Goal: Information Seeking & Learning: Learn about a topic

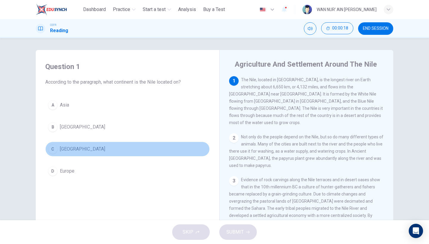
click at [84, 144] on button "C Africa" at bounding box center [127, 149] width 165 height 15
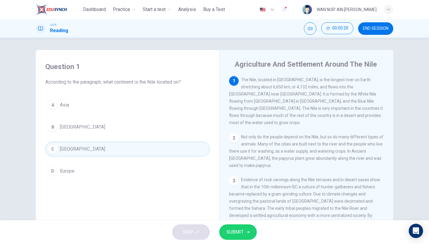
click at [234, 232] on span "SUBMIT" at bounding box center [235, 232] width 17 height 8
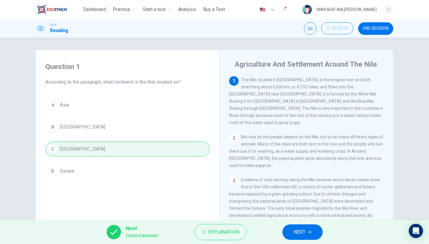
click at [296, 237] on button "NEXT" at bounding box center [303, 233] width 40 height 16
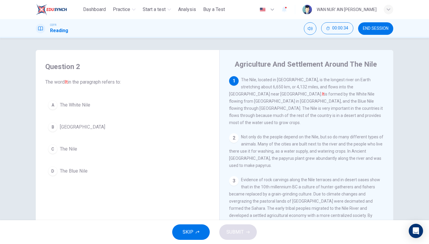
click at [72, 146] on span "The Nile" at bounding box center [68, 149] width 17 height 7
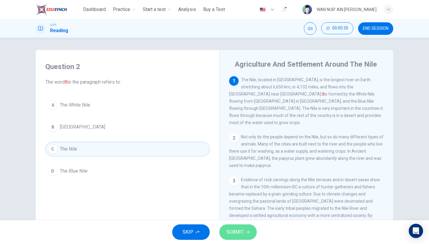
click at [246, 231] on icon "button" at bounding box center [248, 233] width 4 height 4
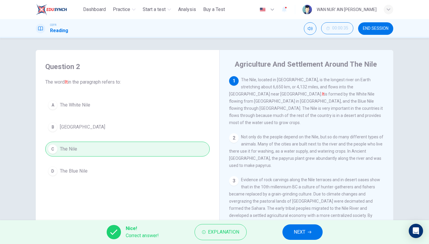
click at [303, 234] on span "NEXT" at bounding box center [300, 232] width 12 height 8
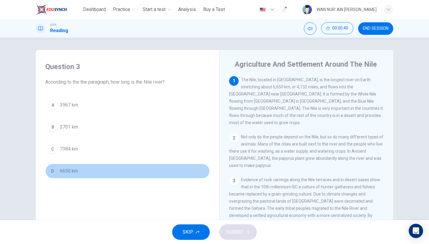
click at [65, 171] on span "6650 km" at bounding box center [69, 171] width 18 height 7
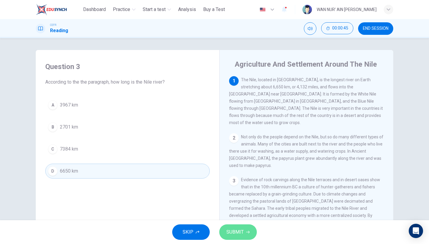
click at [251, 229] on button "SUBMIT" at bounding box center [238, 233] width 38 height 16
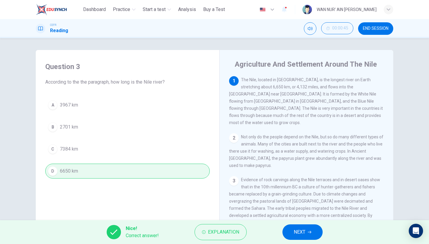
click at [302, 232] on span "NEXT" at bounding box center [300, 232] width 12 height 8
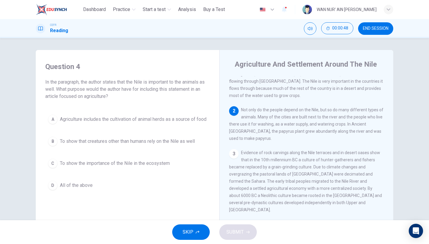
scroll to position [22, 0]
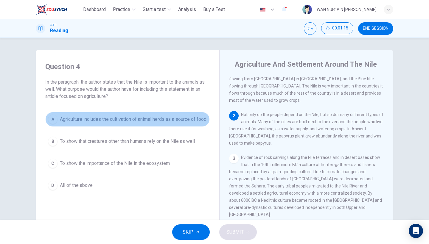
click at [114, 123] on span "Agriculture includes the cultivation of animal herds as a source of food" at bounding box center [133, 119] width 147 height 7
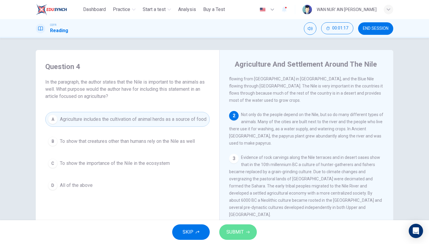
click at [245, 230] on button "SUBMIT" at bounding box center [238, 233] width 38 height 16
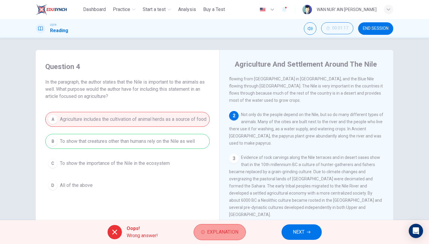
click at [209, 233] on span "Explanation" at bounding box center [222, 232] width 31 height 8
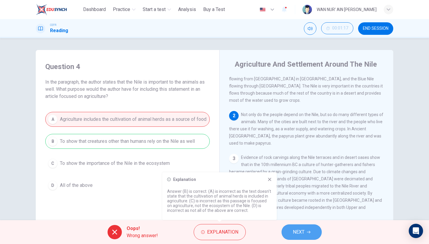
click at [315, 235] on button "NEXT" at bounding box center [302, 233] width 40 height 16
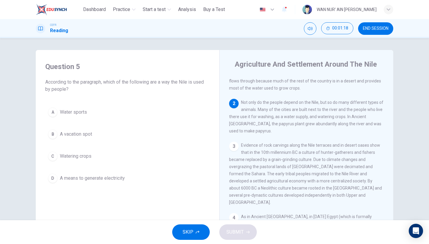
scroll to position [35, 0]
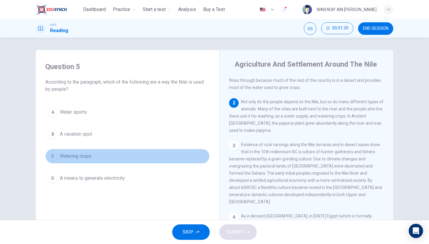
click at [96, 161] on button "C Watering crops" at bounding box center [127, 156] width 165 height 15
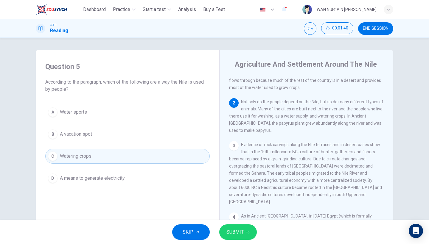
click at [244, 231] on button "SUBMIT" at bounding box center [238, 233] width 38 height 16
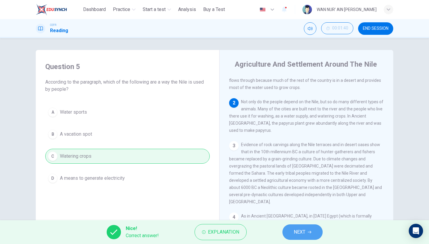
click at [308, 234] on button "NEXT" at bounding box center [303, 233] width 40 height 16
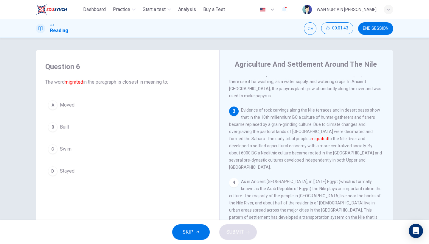
scroll to position [69, 0]
click at [85, 106] on button "A Moved" at bounding box center [127, 105] width 165 height 15
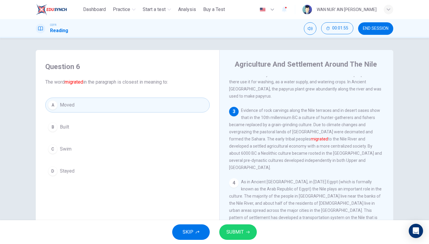
click at [240, 233] on span "SUBMIT" at bounding box center [235, 232] width 17 height 8
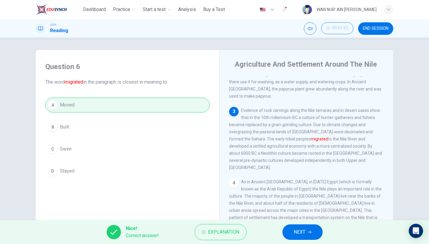
click at [299, 241] on div "Nice! Correct answer! Explanation NEXT" at bounding box center [214, 233] width 429 height 24
click at [300, 234] on span "NEXT" at bounding box center [300, 232] width 12 height 8
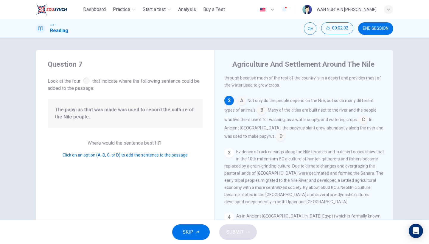
scroll to position [37, 0]
click at [276, 133] on input at bounding box center [281, 138] width 10 height 10
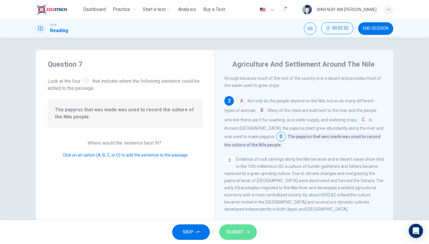
click at [241, 234] on span "SUBMIT" at bounding box center [235, 232] width 17 height 8
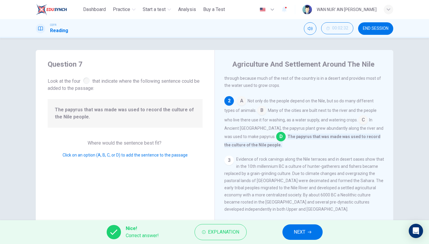
click at [298, 229] on span "NEXT" at bounding box center [300, 232] width 12 height 8
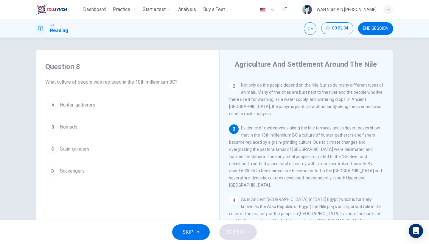
scroll to position [61, 0]
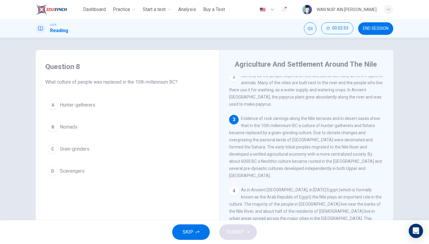
click at [64, 153] on span "Grain-grinders" at bounding box center [75, 149] width 30 height 7
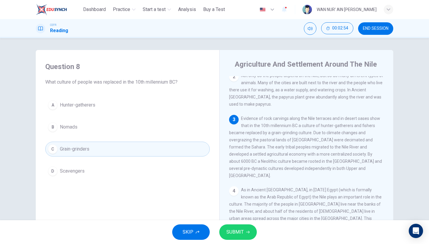
click at [241, 227] on button "SUBMIT" at bounding box center [238, 233] width 38 height 16
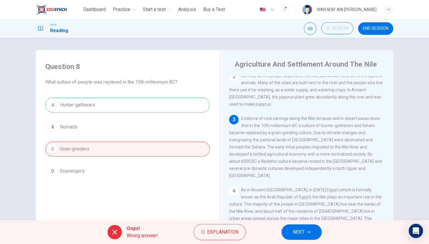
drag, startPoint x: 321, startPoint y: 113, endPoint x: 353, endPoint y: 113, distance: 31.9
click at [353, 116] on span "Evidence of rock carvings along the Nile terraces and in desert oases show that…" at bounding box center [305, 147] width 153 height 62
click at [216, 237] on button "Explanation" at bounding box center [220, 232] width 52 height 16
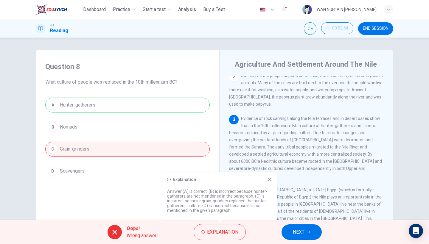
click at [304, 227] on button "NEXT" at bounding box center [302, 233] width 40 height 16
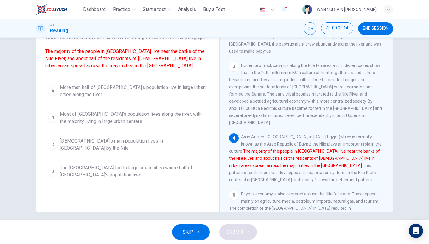
scroll to position [44, 0]
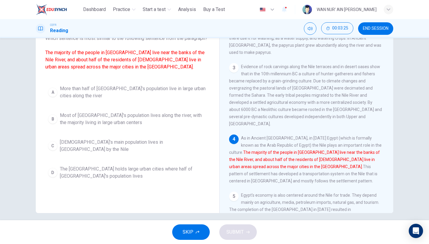
click at [123, 156] on button "C Egypt's main population lives in big cities by the Nile" at bounding box center [127, 146] width 165 height 20
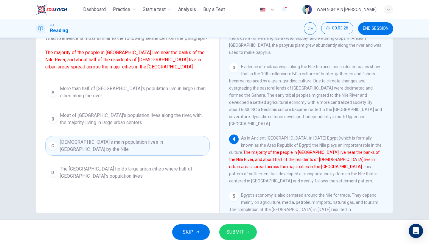
click at [181, 194] on div "Question 9 Which sentence is most similar to the following sentence from the pa…" at bounding box center [128, 112] width 174 height 201
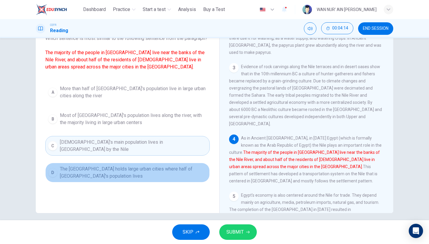
click at [148, 177] on span "The Nile Delta holds large urban cities where half of Egypt's population lives" at bounding box center [133, 173] width 147 height 14
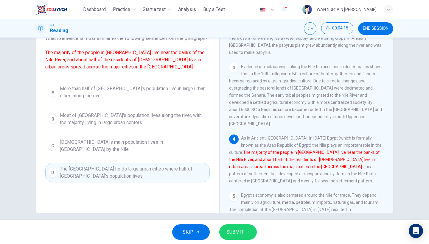
click at [244, 227] on button "SUBMIT" at bounding box center [238, 233] width 38 height 16
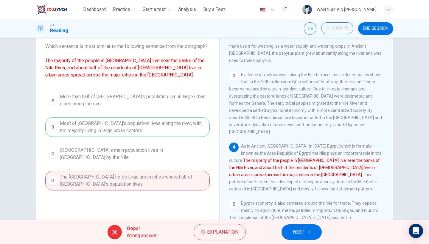
scroll to position [35, 0]
click at [212, 230] on span "Explanation" at bounding box center [222, 232] width 31 height 8
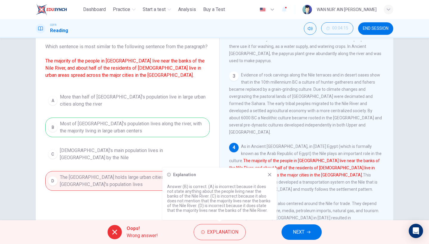
click at [271, 172] on div "Explanation Answer (B) is correct. (A) is incorrect because it does not state a…" at bounding box center [219, 194] width 114 height 52
click at [271, 179] on div "Explanation Answer (B) is correct. (A) is incorrect because it does not state a…" at bounding box center [219, 194] width 114 height 52
click at [271, 176] on icon at bounding box center [269, 175] width 3 height 3
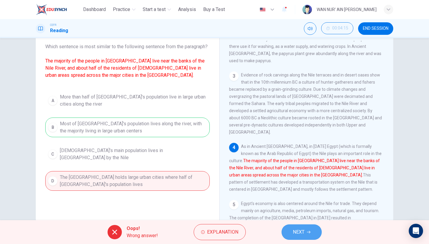
click at [304, 237] on button "NEXT" at bounding box center [302, 233] width 40 height 16
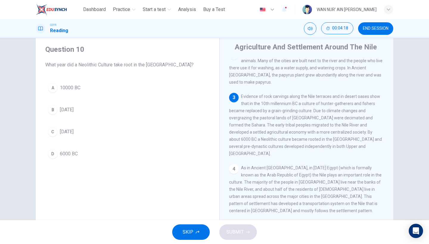
scroll to position [68, 0]
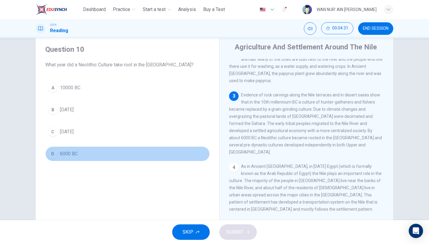
click at [73, 148] on button "D 6000 BC" at bounding box center [127, 154] width 165 height 15
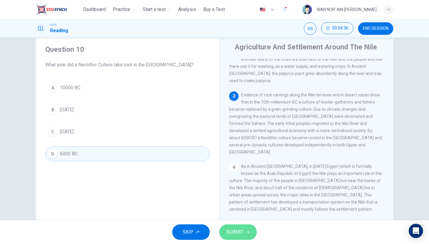
click at [249, 230] on button "SUBMIT" at bounding box center [238, 233] width 38 height 16
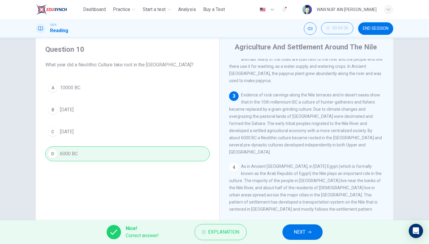
click at [310, 230] on button "NEXT" at bounding box center [303, 233] width 40 height 16
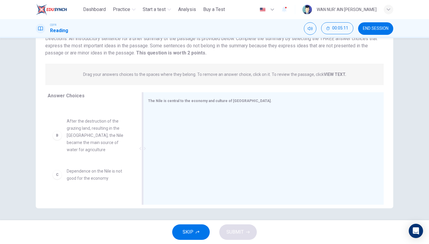
scroll to position [49, 0]
drag, startPoint x: 99, startPoint y: 133, endPoint x: 190, endPoint y: 134, distance: 90.9
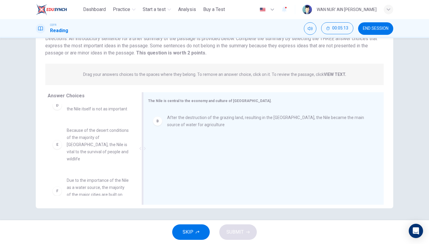
drag, startPoint x: 103, startPoint y: 141, endPoint x: 178, endPoint y: 142, distance: 75.4
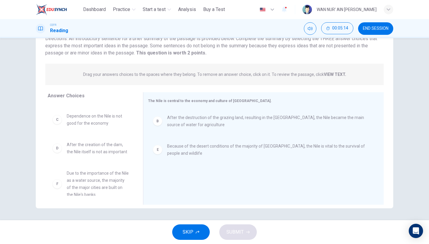
scroll to position [0, 0]
drag, startPoint x: 108, startPoint y: 177, endPoint x: 201, endPoint y: 176, distance: 92.7
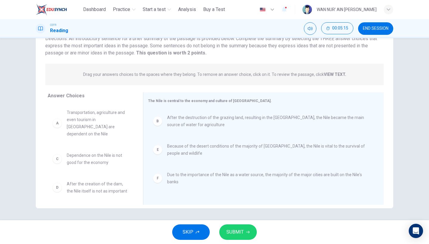
click at [235, 232] on span "SUBMIT" at bounding box center [235, 232] width 17 height 8
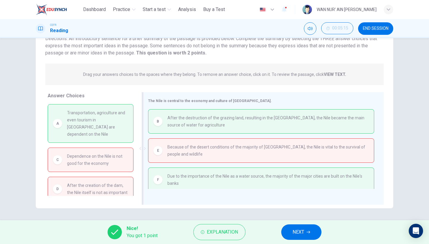
scroll to position [49, 0]
click at [228, 239] on button "Explanation" at bounding box center [219, 232] width 52 height 16
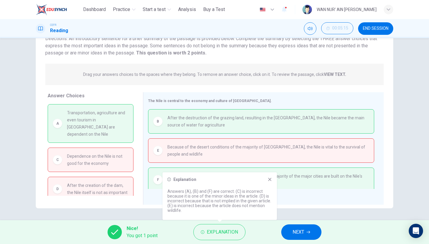
scroll to position [0, 0]
click at [270, 176] on div "Explanation Answers (A), (B) and (F) are correct. (C) is incorrect because it i…" at bounding box center [220, 197] width 114 height 48
click at [270, 178] on icon at bounding box center [270, 179] width 5 height 5
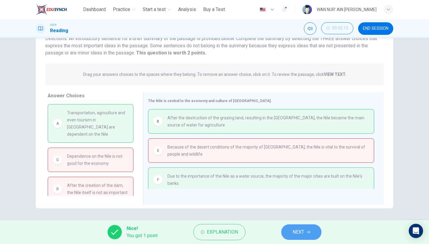
click at [304, 233] on span "NEXT" at bounding box center [299, 232] width 12 height 8
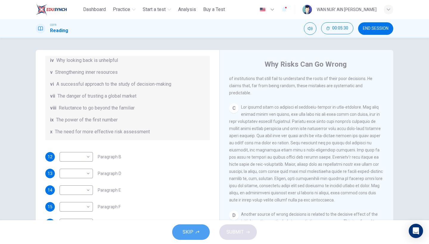
click at [193, 229] on span "SKIP" at bounding box center [188, 232] width 11 height 8
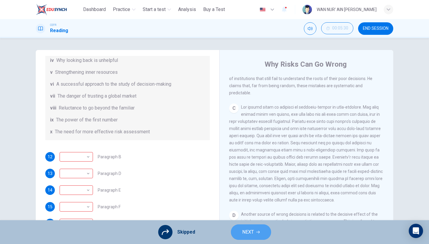
click at [253, 232] on span "NEXT" at bounding box center [248, 232] width 12 height 8
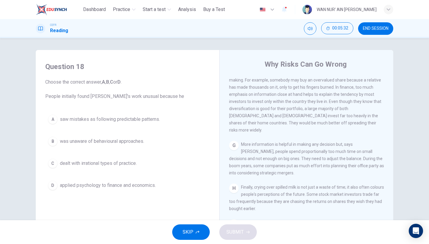
click at [371, 27] on span "END SESSION" at bounding box center [376, 28] width 26 height 5
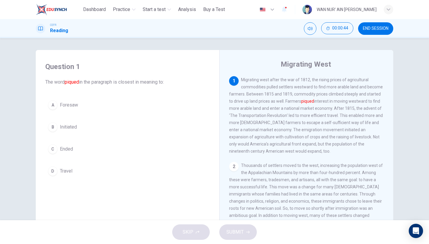
click at [152, 108] on button "A Foresaw" at bounding box center [127, 105] width 165 height 15
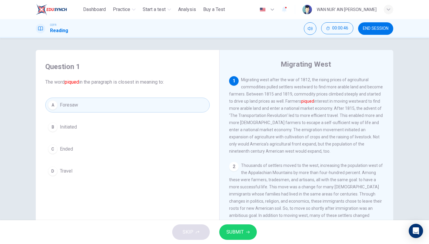
click at [146, 123] on button "B Initiated" at bounding box center [127, 127] width 165 height 15
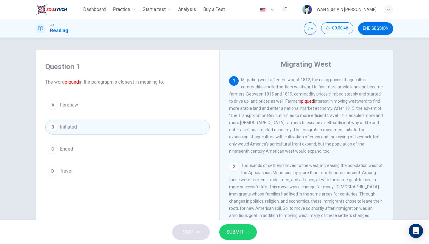
click at [145, 139] on div "A Foresaw B Initiated C Ended D Travel" at bounding box center [127, 138] width 165 height 81
click at [145, 143] on button "C Ended" at bounding box center [127, 149] width 165 height 15
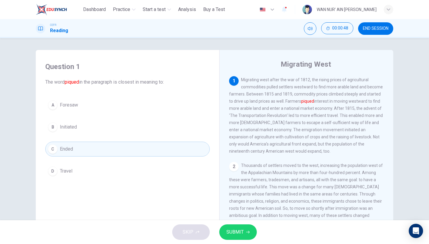
click at [143, 165] on button "D Travel" at bounding box center [127, 171] width 165 height 15
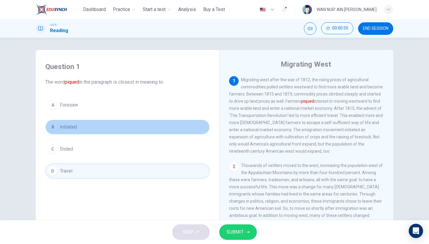
click at [143, 126] on button "B Initiated" at bounding box center [127, 127] width 165 height 15
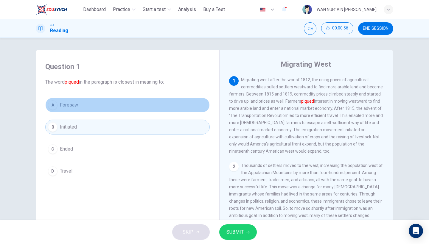
click at [148, 111] on button "A Foresaw" at bounding box center [127, 105] width 165 height 15
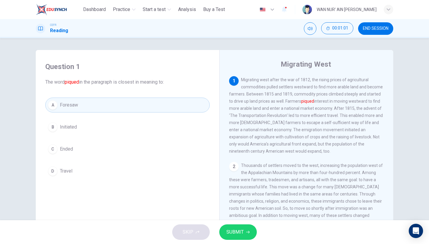
click at [244, 231] on button "SUBMIT" at bounding box center [238, 233] width 38 height 16
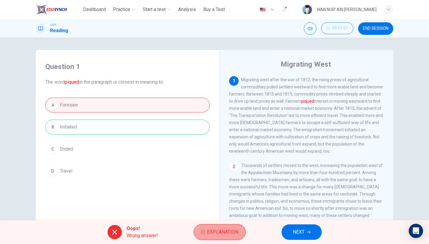
click at [220, 227] on button "Explanation" at bounding box center [220, 232] width 52 height 16
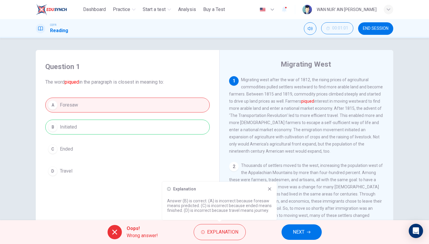
click at [270, 190] on icon at bounding box center [269, 189] width 3 height 3
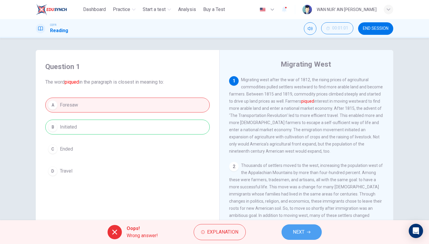
click at [303, 233] on span "NEXT" at bounding box center [299, 232] width 12 height 8
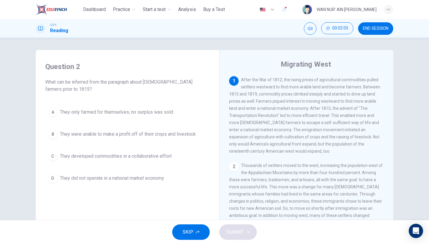
click at [156, 155] on span "They developed commodities in a collaborative effort" at bounding box center [116, 156] width 112 height 7
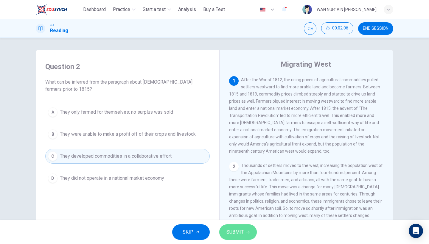
click at [240, 233] on span "SUBMIT" at bounding box center [235, 232] width 17 height 8
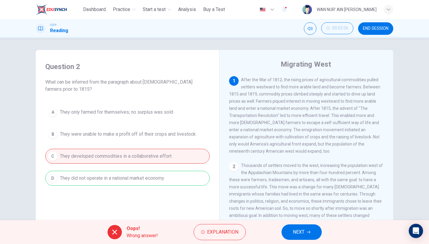
click at [171, 172] on div "A They only farmed for themselves; no surplus was sold B They were unable to ma…" at bounding box center [127, 145] width 165 height 81
click at [206, 229] on button "Explanation" at bounding box center [220, 232] width 52 height 16
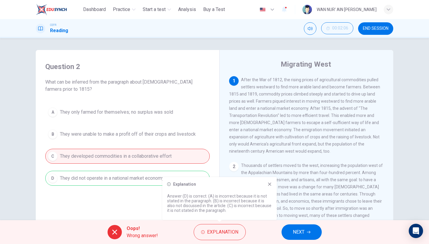
click at [268, 182] on div "Explanation Answer (D) is correct. (A) is incorrect because it is not stated in…" at bounding box center [219, 198] width 114 height 43
click at [271, 186] on icon at bounding box center [269, 184] width 3 height 3
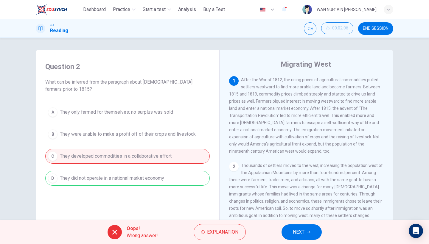
click at [294, 234] on span "NEXT" at bounding box center [299, 232] width 12 height 8
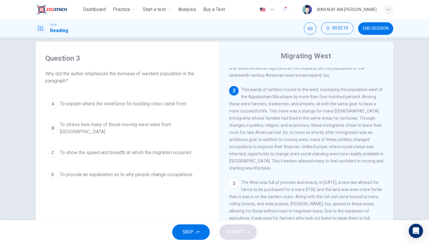
scroll to position [69, 0]
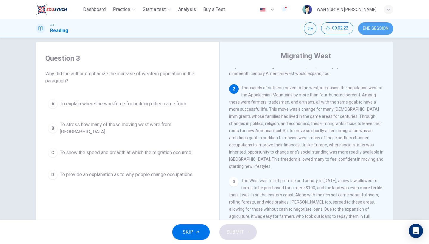
click at [383, 28] on span "END SESSION" at bounding box center [376, 28] width 26 height 5
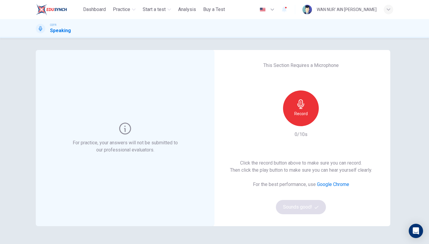
click at [314, 110] on div "Record" at bounding box center [301, 109] width 36 height 36
click at [313, 111] on div "Stop" at bounding box center [301, 109] width 36 height 36
click at [329, 123] on icon "button" at bounding box center [329, 122] width 6 height 6
click at [306, 208] on button "Sounds good!" at bounding box center [301, 207] width 50 height 14
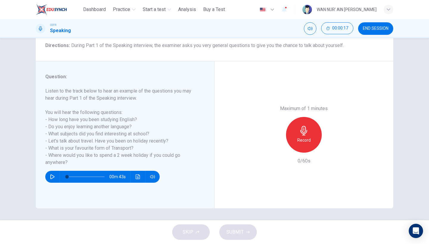
scroll to position [49, 0]
click at [301, 126] on icon "button" at bounding box center [304, 131] width 10 height 10
click at [301, 117] on div "Stop" at bounding box center [304, 135] width 36 height 36
click at [278, 145] on icon "button" at bounding box center [276, 147] width 5 height 5
click at [306, 117] on div "Record" at bounding box center [304, 135] width 36 height 36
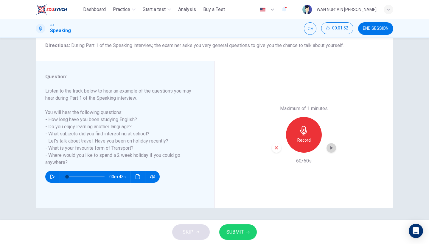
click at [329, 145] on icon "button" at bounding box center [332, 148] width 6 height 6
click at [239, 230] on span "SUBMIT" at bounding box center [235, 232] width 17 height 8
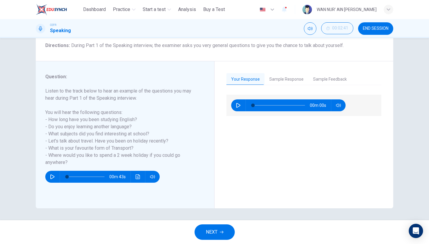
click at [280, 82] on button "Sample Response" at bounding box center [287, 79] width 44 height 13
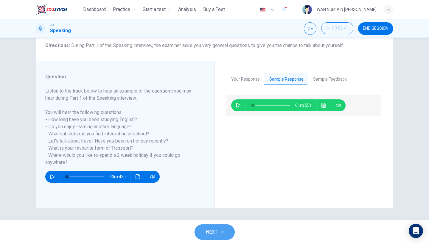
click at [222, 235] on button "NEXT" at bounding box center [215, 233] width 40 height 16
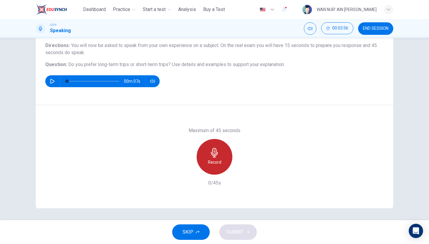
click at [222, 154] on div "Record" at bounding box center [215, 157] width 36 height 36
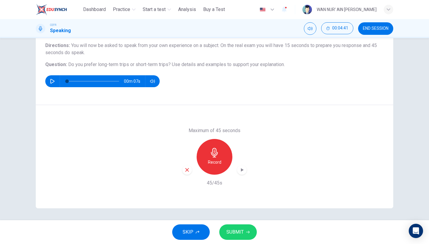
click at [222, 154] on div "Record" at bounding box center [215, 157] width 36 height 36
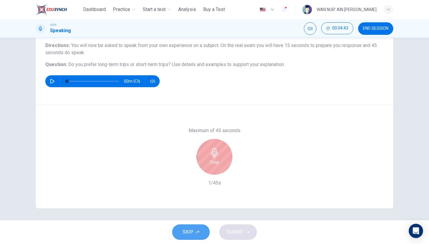
click at [200, 232] on button "SKIP" at bounding box center [191, 233] width 38 height 16
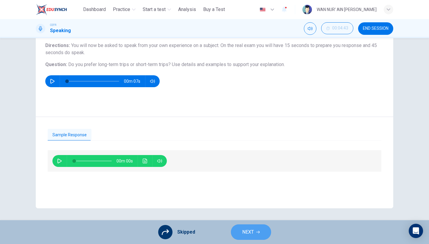
click at [243, 236] on span "NEXT" at bounding box center [248, 232] width 12 height 8
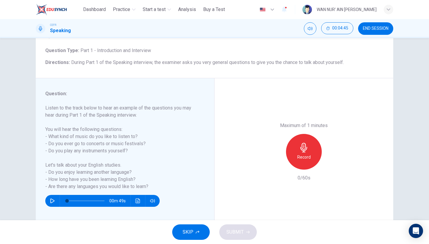
scroll to position [0, 0]
click at [301, 143] on icon "button" at bounding box center [304, 148] width 10 height 10
click at [313, 134] on div "Stop" at bounding box center [304, 152] width 36 height 36
click at [273, 160] on div "button" at bounding box center [277, 165] width 10 height 10
click at [302, 143] on icon "button" at bounding box center [304, 148] width 7 height 10
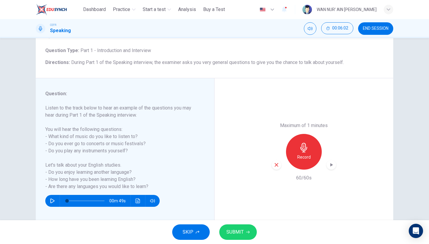
click at [330, 162] on icon "button" at bounding box center [332, 165] width 6 height 6
click at [276, 160] on div "button" at bounding box center [277, 165] width 10 height 10
click at [308, 143] on icon "button" at bounding box center [304, 148] width 10 height 10
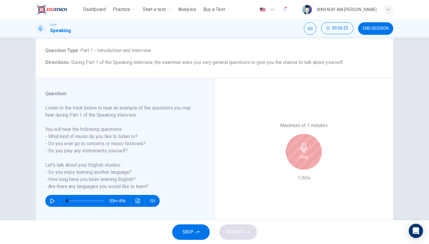
click at [309, 134] on div "Stop" at bounding box center [304, 152] width 36 height 36
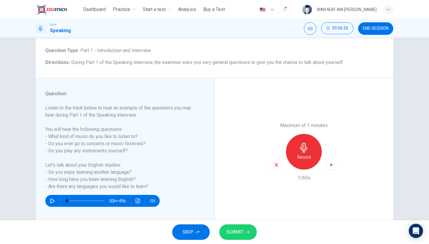
click at [276, 163] on icon "button" at bounding box center [277, 165] width 4 height 4
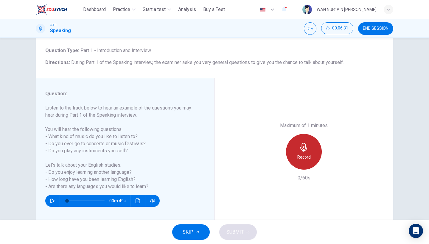
click at [306, 154] on h6 "Record" at bounding box center [304, 157] width 13 height 7
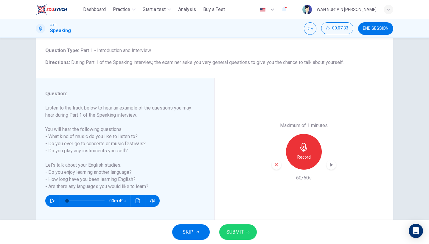
click at [311, 134] on div "Record" at bounding box center [304, 152] width 36 height 36
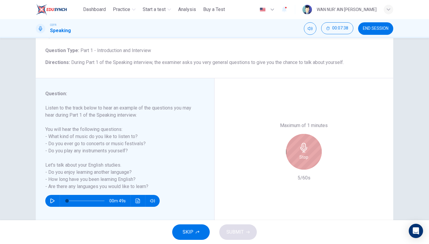
click at [304, 154] on h6 "Stop" at bounding box center [304, 157] width 9 height 7
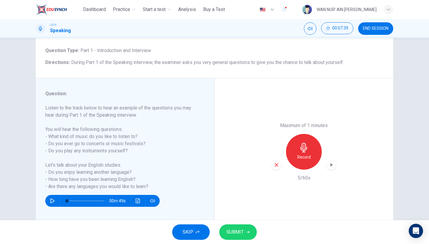
click at [334, 162] on icon "button" at bounding box center [332, 165] width 6 height 6
click at [232, 234] on span "SUBMIT" at bounding box center [235, 232] width 17 height 8
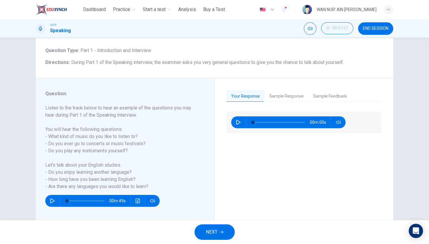
click at [214, 231] on span "NEXT" at bounding box center [212, 232] width 12 height 8
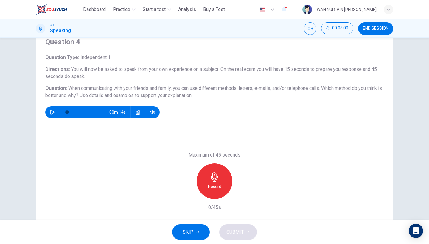
scroll to position [28, 0]
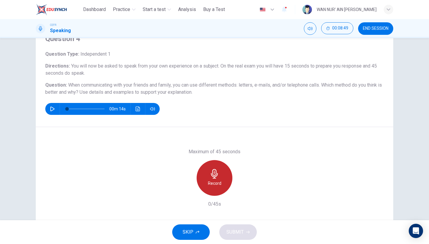
click at [213, 187] on h6 "Record" at bounding box center [214, 183] width 13 height 7
click at [213, 187] on h6 "Stop" at bounding box center [214, 183] width 9 height 7
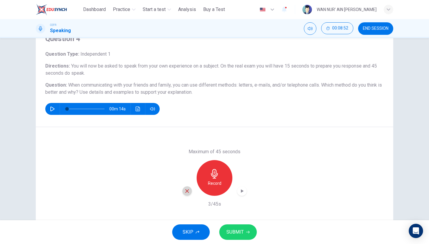
click at [187, 192] on icon "button" at bounding box center [187, 192] width 4 height 4
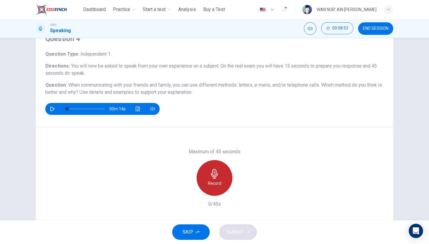
click at [217, 176] on icon "button" at bounding box center [214, 174] width 7 height 10
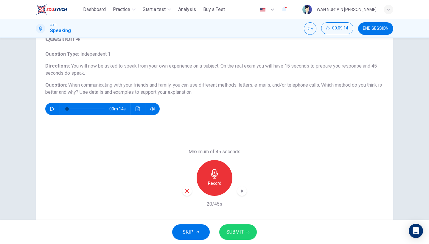
click at [184, 192] on div "button" at bounding box center [187, 192] width 10 height 10
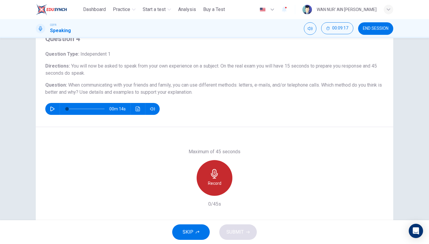
click at [216, 177] on icon "button" at bounding box center [214, 174] width 7 height 10
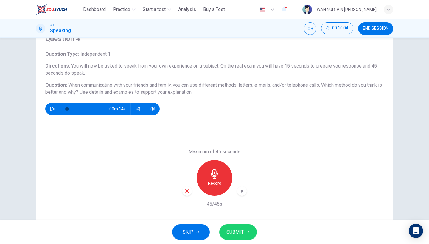
click at [240, 236] on span "SUBMIT" at bounding box center [235, 232] width 17 height 8
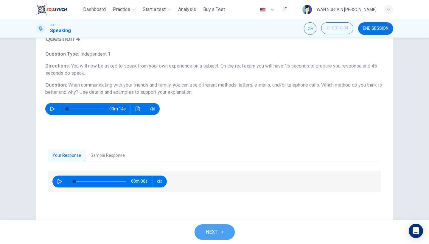
click at [234, 235] on button "NEXT" at bounding box center [215, 233] width 40 height 16
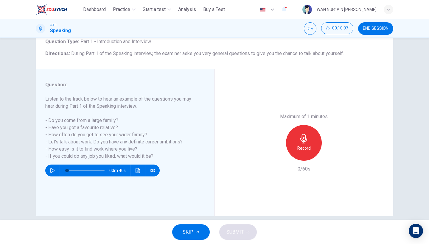
scroll to position [30, 0]
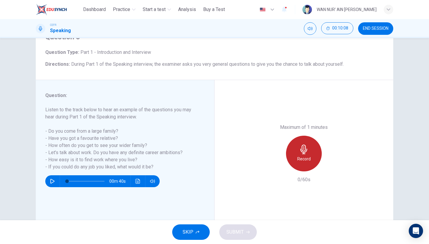
click at [308, 136] on div "Record" at bounding box center [304, 154] width 36 height 36
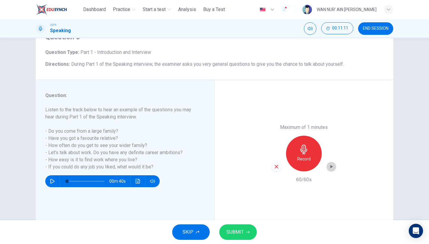
click at [333, 162] on div "button" at bounding box center [332, 167] width 10 height 10
click at [236, 229] on span "SUBMIT" at bounding box center [235, 232] width 17 height 8
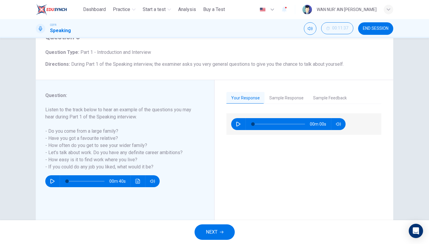
scroll to position [29, 0]
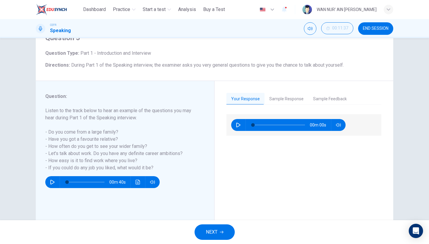
click at [222, 238] on button "NEXT" at bounding box center [215, 233] width 40 height 16
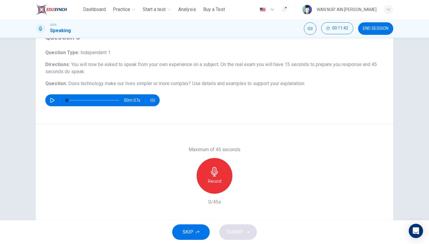
scroll to position [32, 0]
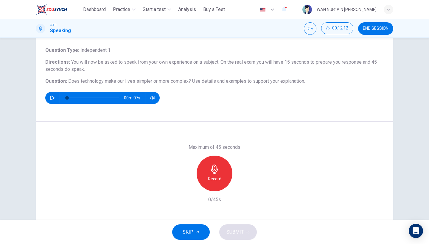
click at [210, 168] on icon "button" at bounding box center [215, 170] width 10 height 10
click at [189, 188] on icon "button" at bounding box center [187, 187] width 4 height 4
click at [221, 171] on div "Record" at bounding box center [215, 174] width 36 height 36
click at [221, 171] on div "Stop" at bounding box center [215, 174] width 36 height 36
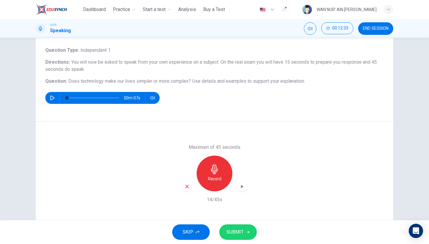
click at [184, 187] on div "button" at bounding box center [187, 187] width 10 height 10
click at [224, 175] on div "Record" at bounding box center [215, 174] width 36 height 36
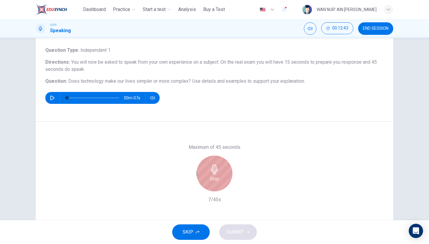
click at [224, 175] on div "Stop" at bounding box center [215, 174] width 36 height 36
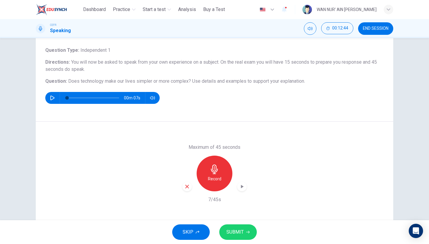
click at [186, 188] on icon "button" at bounding box center [187, 186] width 5 height 5
click at [215, 183] on div "Record" at bounding box center [215, 174] width 36 height 36
click at [240, 191] on div "button" at bounding box center [242, 187] width 10 height 10
click at [239, 233] on span "SUBMIT" at bounding box center [235, 232] width 17 height 8
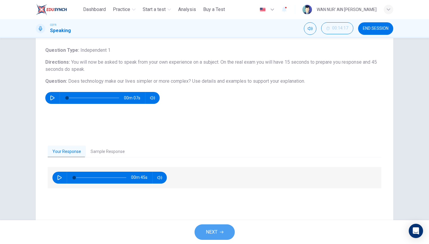
click at [227, 228] on button "NEXT" at bounding box center [215, 233] width 40 height 16
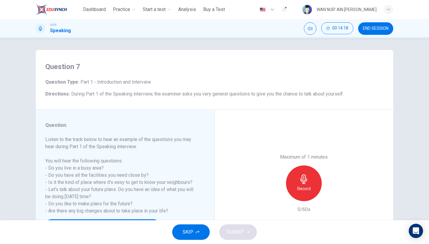
scroll to position [0, 0]
click at [191, 234] on span "SKIP" at bounding box center [188, 232] width 11 height 8
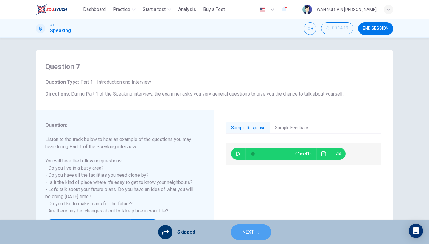
click at [241, 230] on button "NEXT" at bounding box center [251, 233] width 40 height 16
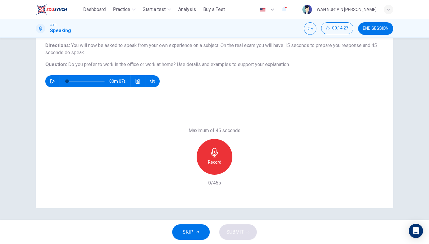
scroll to position [49, 0]
click at [226, 164] on div "Record" at bounding box center [215, 157] width 36 height 36
click at [226, 164] on div "Stop" at bounding box center [215, 157] width 36 height 36
click at [190, 169] on div "button" at bounding box center [187, 170] width 10 height 10
click at [218, 163] on h6 "Record" at bounding box center [214, 162] width 13 height 7
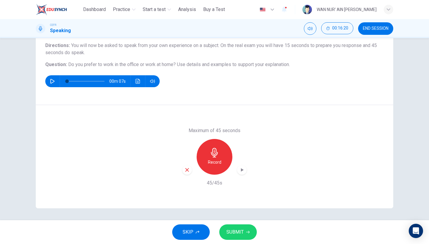
click at [185, 172] on icon "button" at bounding box center [187, 170] width 5 height 5
click at [221, 164] on h6 "Record" at bounding box center [214, 162] width 13 height 7
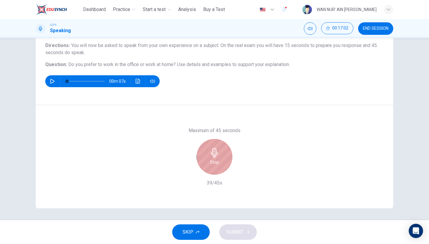
click at [221, 164] on div "Stop" at bounding box center [215, 157] width 36 height 36
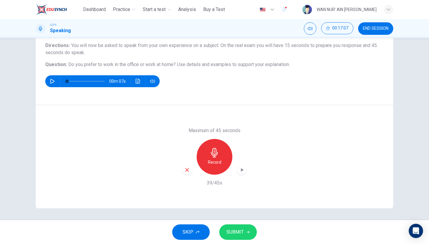
click at [185, 172] on icon "button" at bounding box center [187, 170] width 5 height 5
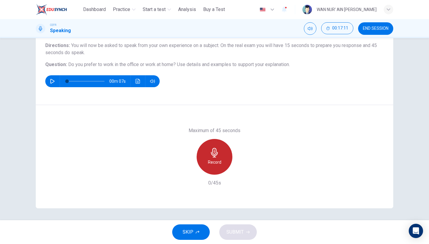
click at [222, 166] on div "Record" at bounding box center [215, 157] width 36 height 36
click at [202, 160] on div "Stop" at bounding box center [215, 157] width 36 height 36
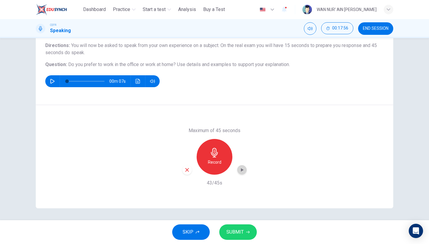
click at [243, 169] on icon "button" at bounding box center [242, 170] width 6 height 6
click at [236, 227] on button "SUBMIT" at bounding box center [238, 233] width 38 height 16
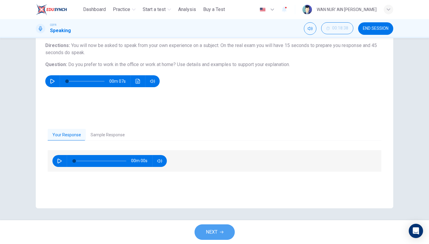
click at [222, 225] on button "NEXT" at bounding box center [215, 233] width 40 height 16
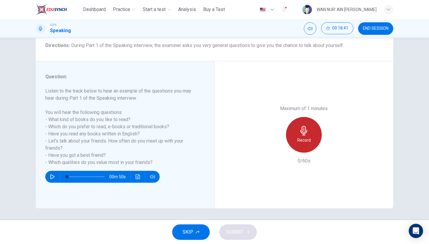
click at [303, 126] on icon "button" at bounding box center [304, 131] width 10 height 10
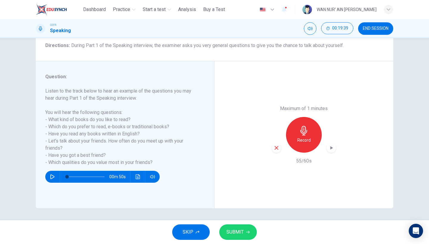
click at [334, 145] on icon "button" at bounding box center [332, 148] width 6 height 6
drag, startPoint x: 363, startPoint y: 8, endPoint x: 260, endPoint y: 125, distance: 155.9
click at [260, 125] on div "Maximum of 1 minutes Record 55/60s" at bounding box center [304, 134] width 179 height 147
click at [235, 236] on span "SUBMIT" at bounding box center [235, 232] width 17 height 8
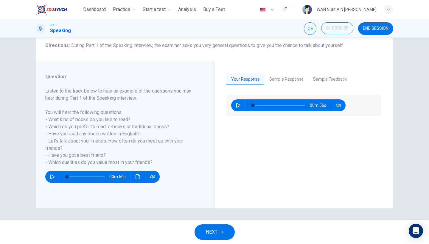
click at [238, 105] on icon "button" at bounding box center [238, 105] width 5 height 5
type input "**"
click at [215, 227] on button "NEXT" at bounding box center [215, 233] width 40 height 16
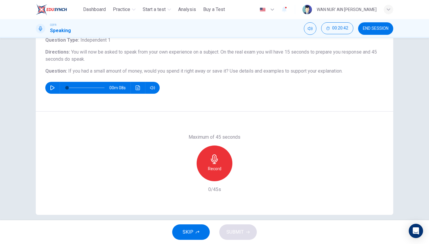
scroll to position [43, 0]
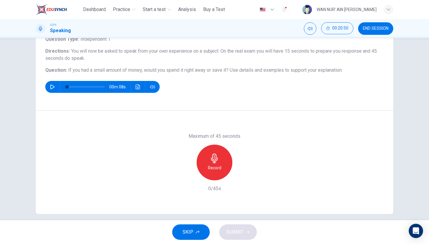
click at [183, 232] on span "SKIP" at bounding box center [188, 232] width 11 height 8
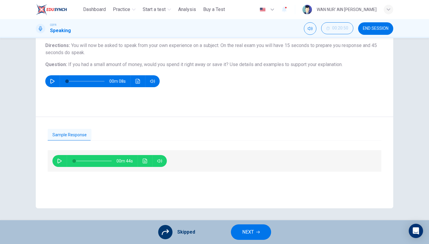
scroll to position [49, 0]
click at [243, 240] on div "Skipped NEXT" at bounding box center [214, 233] width 429 height 24
click at [243, 232] on span "NEXT" at bounding box center [248, 232] width 12 height 8
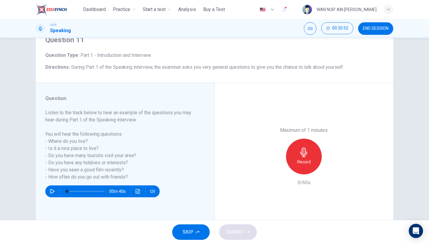
scroll to position [0, 0]
click at [307, 139] on div "Record" at bounding box center [304, 157] width 36 height 36
click at [317, 139] on div "Stop" at bounding box center [304, 157] width 36 height 36
click at [232, 234] on span "SUBMIT" at bounding box center [235, 232] width 17 height 8
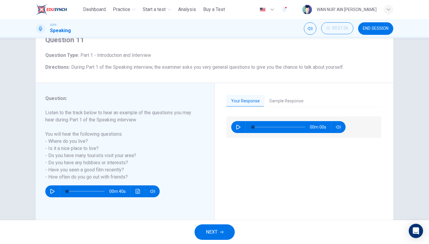
click at [216, 229] on span "NEXT" at bounding box center [212, 232] width 12 height 8
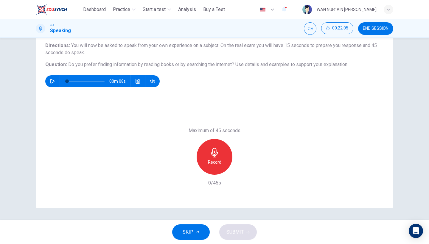
scroll to position [49, 0]
click at [218, 156] on icon "button" at bounding box center [215, 153] width 10 height 10
click at [211, 167] on div "Stop" at bounding box center [215, 157] width 36 height 36
click at [187, 168] on icon "button" at bounding box center [187, 170] width 5 height 5
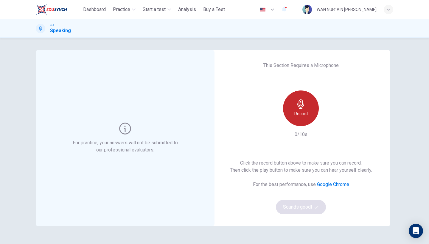
click at [309, 107] on div "Record" at bounding box center [301, 109] width 36 height 36
click at [309, 107] on div "Stop" at bounding box center [301, 109] width 36 height 36
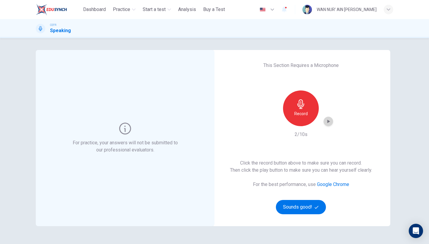
click at [330, 123] on icon "button" at bounding box center [329, 122] width 6 height 6
click at [310, 212] on button "Sounds good!" at bounding box center [301, 207] width 50 height 14
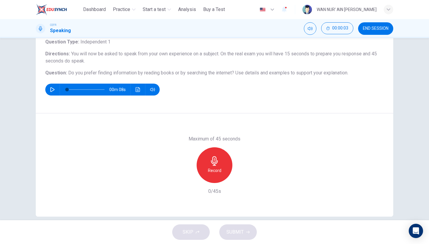
scroll to position [40, 0]
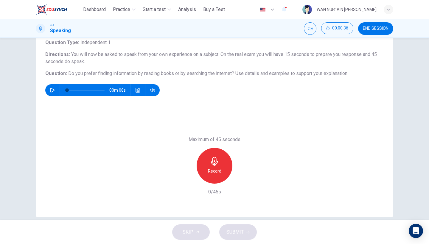
click at [215, 167] on div "Record" at bounding box center [215, 166] width 36 height 36
click at [238, 181] on div "button" at bounding box center [242, 179] width 10 height 10
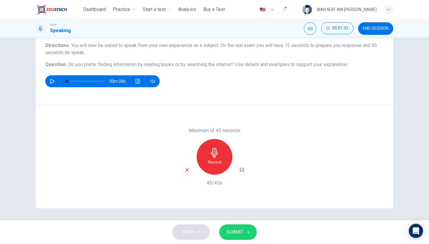
scroll to position [49, 0]
click at [236, 232] on span "SUBMIT" at bounding box center [235, 232] width 17 height 8
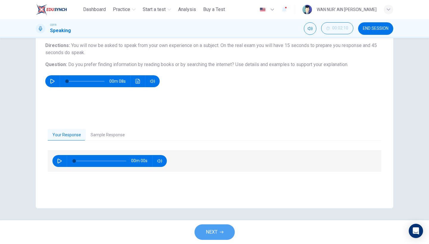
click at [219, 229] on button "NEXT" at bounding box center [215, 233] width 40 height 16
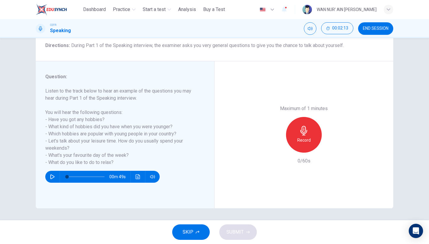
click at [191, 232] on span "SKIP" at bounding box center [188, 232] width 11 height 8
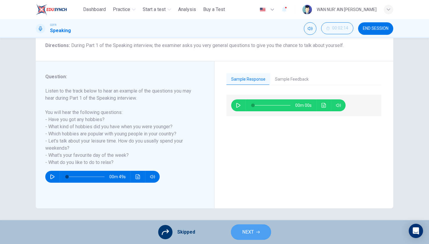
click at [242, 233] on span "NEXT" at bounding box center [248, 232] width 12 height 8
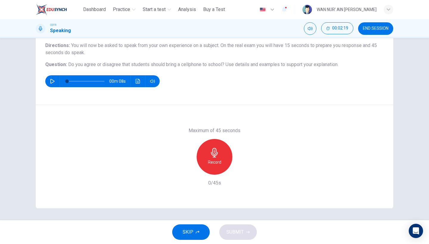
scroll to position [0, 0]
click at [216, 165] on h6 "Record" at bounding box center [214, 162] width 13 height 7
click at [218, 165] on h6 "Stop" at bounding box center [214, 162] width 9 height 7
click at [187, 171] on icon "button" at bounding box center [187, 170] width 5 height 5
click at [221, 159] on div "Record" at bounding box center [215, 157] width 36 height 36
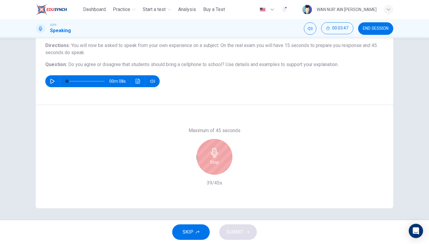
click at [221, 159] on div "Stop" at bounding box center [215, 157] width 36 height 36
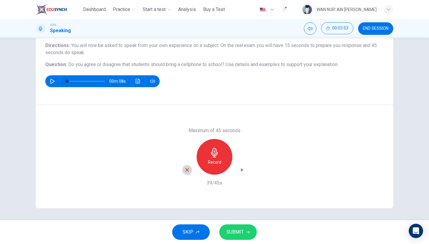
click at [189, 169] on icon "button" at bounding box center [187, 170] width 5 height 5
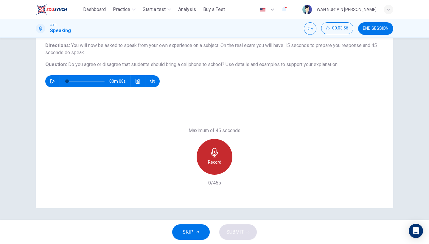
click at [217, 158] on div "Record" at bounding box center [215, 157] width 36 height 36
click at [217, 158] on div "Stop" at bounding box center [215, 157] width 36 height 36
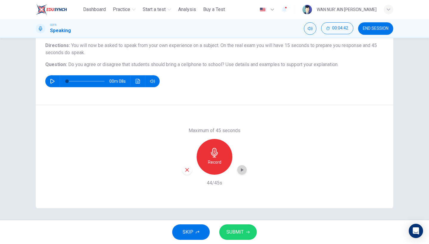
click at [246, 170] on div "button" at bounding box center [242, 170] width 10 height 10
click at [240, 236] on span "SUBMIT" at bounding box center [235, 232] width 17 height 8
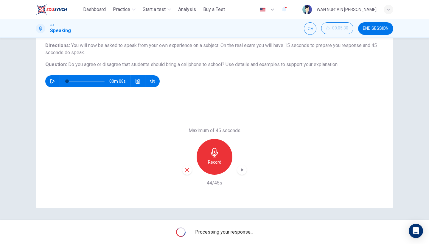
scroll to position [49, 0]
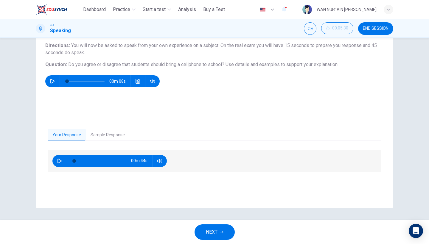
click at [218, 229] on button "NEXT" at bounding box center [215, 233] width 40 height 16
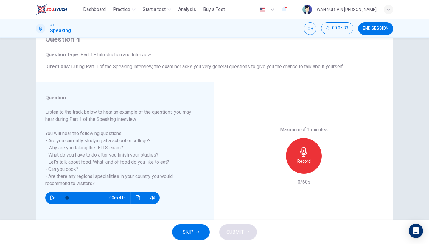
scroll to position [28, 0]
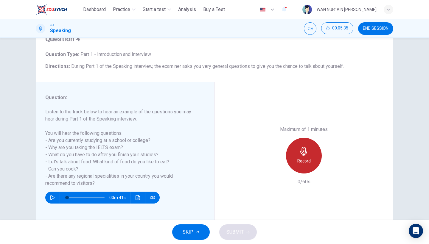
click at [306, 158] on h6 "Record" at bounding box center [304, 161] width 13 height 7
click at [306, 158] on h6 "Stop" at bounding box center [304, 161] width 9 height 7
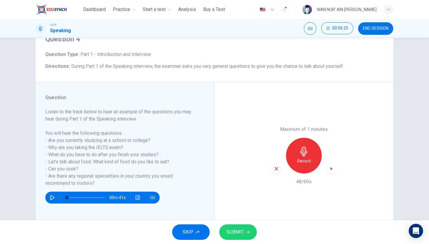
click at [331, 166] on icon "button" at bounding box center [332, 169] width 6 height 6
click at [241, 232] on span "SUBMIT" at bounding box center [235, 232] width 17 height 8
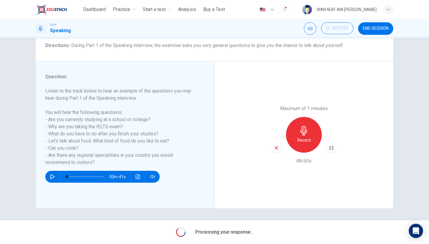
scroll to position [49, 0]
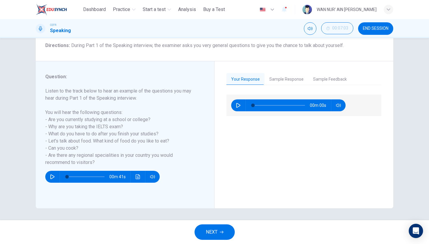
click at [216, 234] on span "NEXT" at bounding box center [212, 232] width 12 height 8
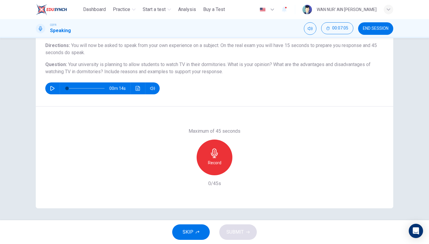
scroll to position [45, 0]
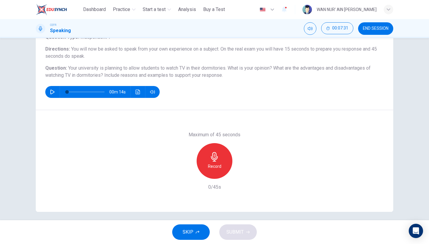
click at [224, 171] on div "Record" at bounding box center [215, 161] width 36 height 36
click at [224, 171] on div "Stop" at bounding box center [215, 161] width 36 height 36
click at [191, 175] on div "button" at bounding box center [187, 175] width 10 height 10
click at [216, 166] on h6 "Record" at bounding box center [214, 166] width 13 height 7
click at [222, 154] on div "Stop" at bounding box center [215, 161] width 36 height 36
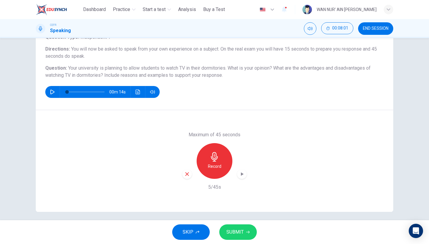
click at [188, 173] on icon "button" at bounding box center [187, 174] width 5 height 5
click at [224, 167] on div "Record" at bounding box center [215, 161] width 36 height 36
click at [207, 162] on div "Record" at bounding box center [215, 161] width 36 height 36
click at [247, 175] on div "button" at bounding box center [242, 175] width 10 height 10
click at [233, 234] on span "SUBMIT" at bounding box center [235, 232] width 17 height 8
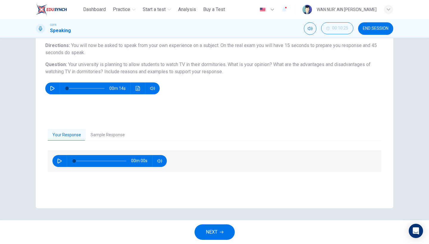
scroll to position [49, 0]
click at [219, 227] on button "NEXT" at bounding box center [215, 233] width 40 height 16
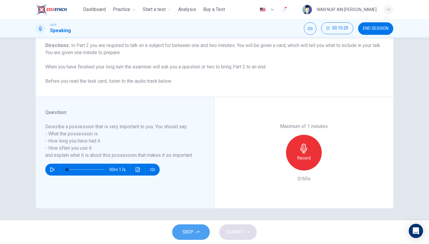
click at [200, 231] on button "SKIP" at bounding box center [191, 233] width 38 height 16
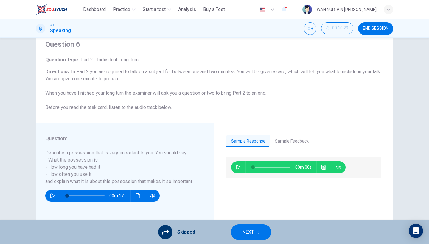
scroll to position [21, 0]
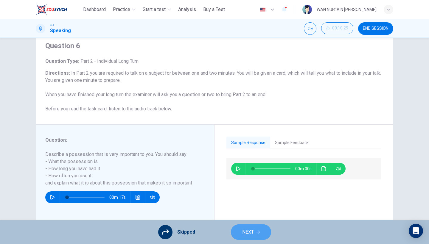
click at [241, 231] on button "NEXT" at bounding box center [251, 233] width 40 height 16
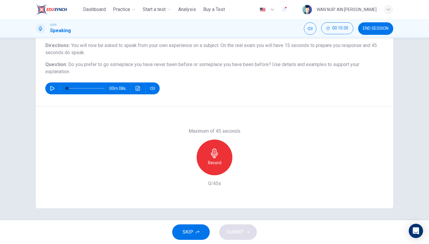
scroll to position [49, 0]
click at [216, 165] on h6 "Record" at bounding box center [214, 163] width 13 height 7
click at [216, 165] on h6 "Stop" at bounding box center [214, 163] width 9 height 7
click at [190, 172] on icon "button" at bounding box center [187, 170] width 5 height 5
click at [216, 161] on h6 "Record" at bounding box center [214, 163] width 13 height 7
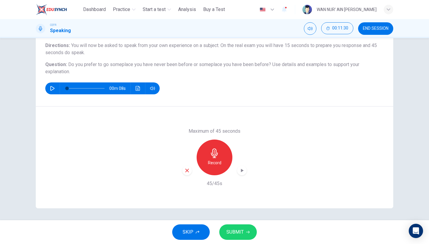
click at [238, 173] on div "button" at bounding box center [242, 171] width 10 height 10
click at [235, 234] on span "SUBMIT" at bounding box center [235, 232] width 17 height 8
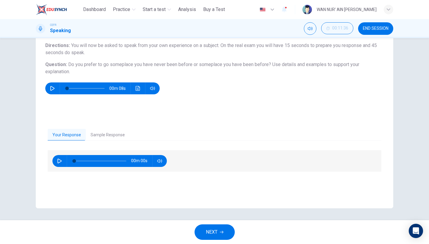
scroll to position [49, 0]
click at [216, 227] on button "NEXT" at bounding box center [215, 233] width 40 height 16
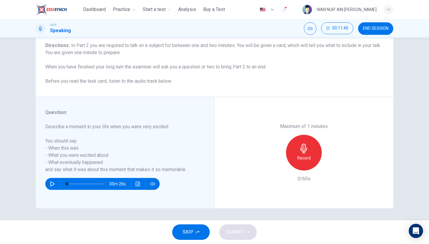
scroll to position [0, 0]
click at [299, 155] on h6 "Record" at bounding box center [304, 158] width 13 height 7
click at [316, 144] on div "Stop" at bounding box center [304, 153] width 36 height 36
click at [278, 163] on icon "button" at bounding box center [276, 165] width 5 height 5
click at [302, 155] on h6 "Record" at bounding box center [304, 158] width 13 height 7
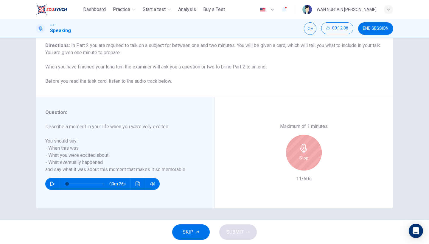
click at [302, 155] on h6 "Stop" at bounding box center [304, 158] width 9 height 7
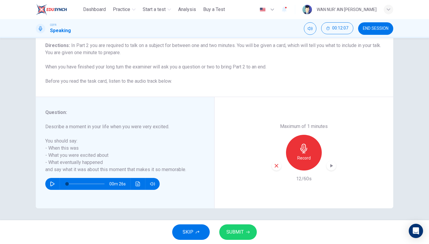
click at [278, 163] on icon "button" at bounding box center [276, 165] width 5 height 5
click at [303, 155] on h6 "Record" at bounding box center [304, 158] width 13 height 7
click at [333, 161] on div "button" at bounding box center [332, 166] width 10 height 10
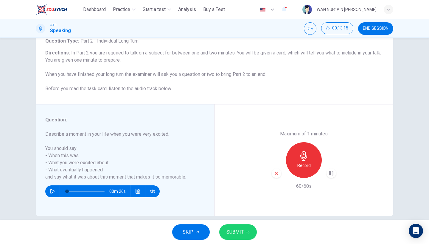
click at [255, 224] on div "SKIP SUBMIT" at bounding box center [214, 233] width 429 height 24
click at [247, 230] on button "SUBMIT" at bounding box center [238, 233] width 38 height 16
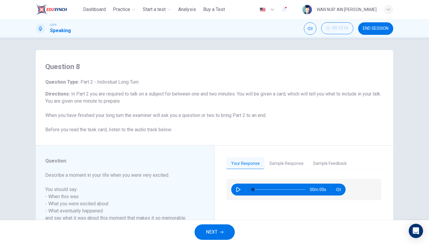
scroll to position [0, 0]
click at [216, 230] on span "NEXT" at bounding box center [212, 232] width 12 height 8
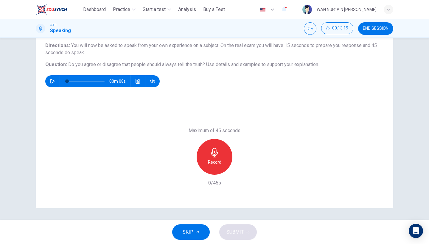
scroll to position [49, 0]
click at [213, 160] on h6 "Record" at bounding box center [214, 162] width 13 height 7
click at [208, 158] on div "Stop" at bounding box center [215, 157] width 36 height 36
click at [188, 168] on icon "button" at bounding box center [187, 170] width 5 height 5
click at [223, 157] on div "Record" at bounding box center [215, 157] width 36 height 36
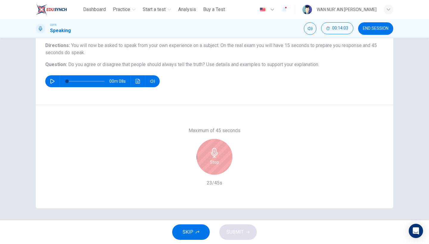
click at [230, 156] on div "Stop" at bounding box center [215, 157] width 36 height 36
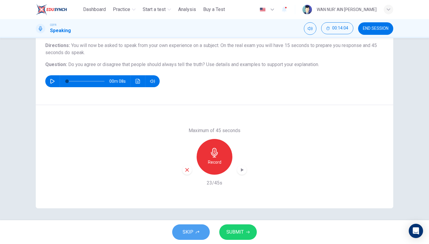
click at [198, 227] on button "SKIP" at bounding box center [191, 233] width 38 height 16
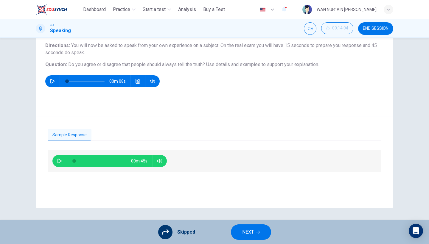
click at [243, 230] on span "NEXT" at bounding box center [248, 232] width 12 height 8
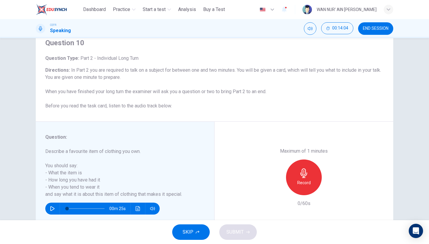
scroll to position [37, 0]
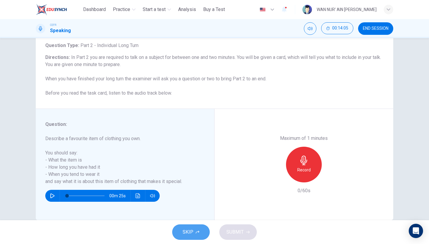
click at [197, 233] on icon "button" at bounding box center [198, 233] width 4 height 4
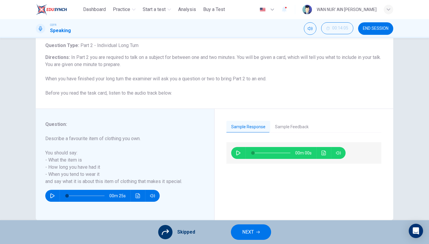
click at [173, 244] on div "Skipped NEXT" at bounding box center [214, 233] width 429 height 24
click at [252, 233] on span "NEXT" at bounding box center [248, 232] width 12 height 8
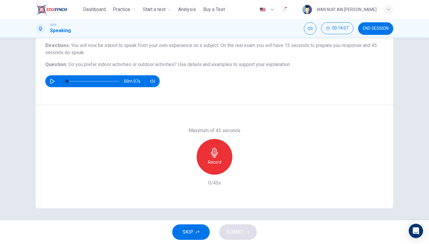
scroll to position [49, 0]
click at [220, 140] on div "Record" at bounding box center [215, 157] width 36 height 36
click at [220, 150] on div "Stop" at bounding box center [215, 157] width 36 height 36
click at [182, 174] on div "Maximum of 45 seconds Record 0/45s" at bounding box center [215, 156] width 358 height 103
click at [187, 174] on div "button" at bounding box center [187, 170] width 10 height 10
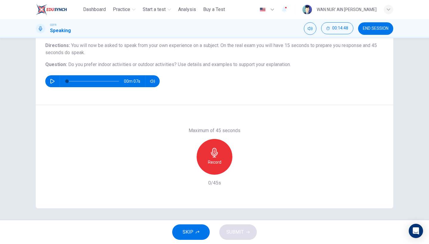
click at [213, 160] on h6 "Record" at bounding box center [214, 162] width 13 height 7
click at [218, 154] on icon "button" at bounding box center [215, 153] width 10 height 10
click at [184, 170] on div "button" at bounding box center [187, 170] width 10 height 10
click at [216, 166] on h6 "Record" at bounding box center [214, 162] width 13 height 7
click at [216, 166] on h6 "Stop" at bounding box center [214, 162] width 9 height 7
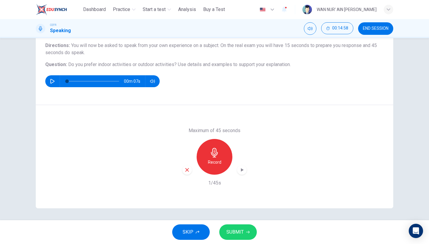
click at [190, 168] on div "button" at bounding box center [187, 170] width 10 height 10
click at [235, 162] on div "Record" at bounding box center [214, 157] width 64 height 36
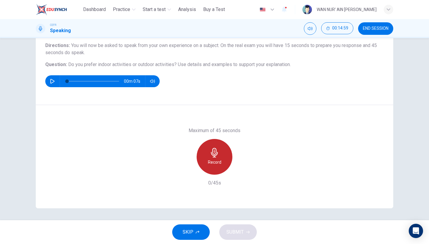
click at [225, 161] on div "Record" at bounding box center [215, 157] width 36 height 36
click at [224, 155] on div "Stop" at bounding box center [215, 157] width 36 height 36
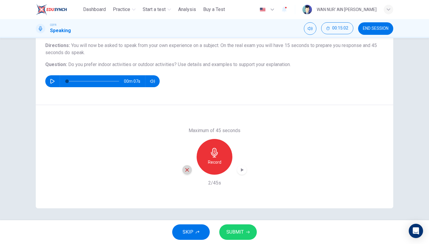
click at [191, 168] on div "button" at bounding box center [187, 170] width 10 height 10
click at [208, 163] on h6 "Record" at bounding box center [214, 162] width 13 height 7
click at [244, 171] on icon "button" at bounding box center [242, 170] width 6 height 6
click at [238, 230] on span "SUBMIT" at bounding box center [235, 232] width 17 height 8
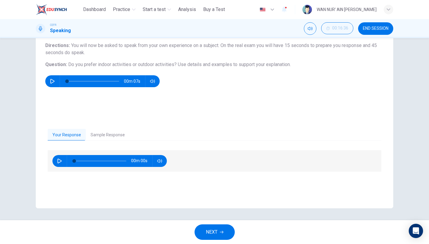
click at [221, 227] on button "NEXT" at bounding box center [215, 233] width 40 height 16
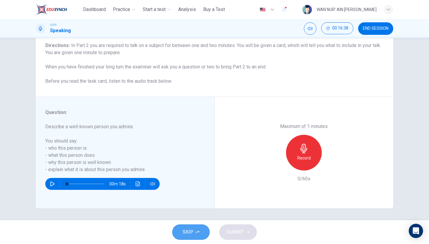
click at [190, 233] on span "SKIP" at bounding box center [188, 232] width 11 height 8
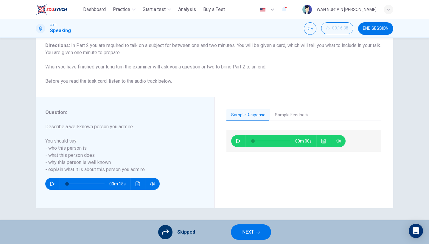
scroll to position [0, 0]
click at [255, 233] on button "NEXT" at bounding box center [251, 233] width 40 height 16
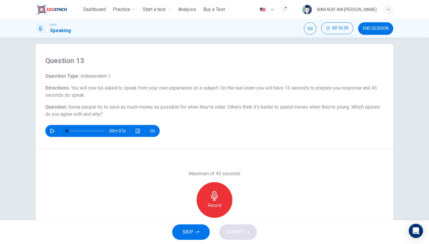
scroll to position [7, 0]
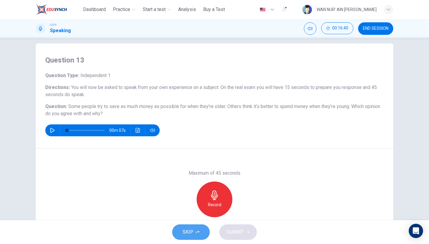
click at [197, 226] on button "SKIP" at bounding box center [191, 233] width 38 height 16
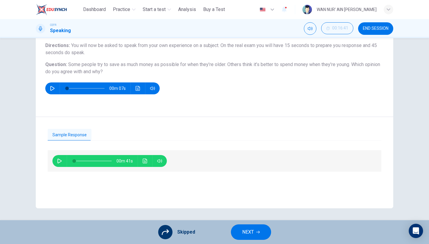
scroll to position [49, 0]
click at [239, 222] on div "Skipped NEXT" at bounding box center [214, 233] width 429 height 24
click at [244, 235] on span "NEXT" at bounding box center [248, 232] width 12 height 8
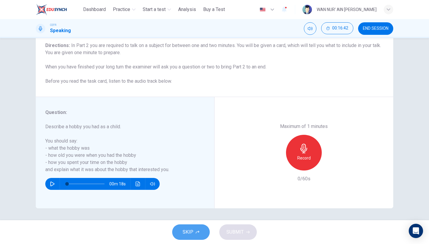
click at [188, 233] on span "SKIP" at bounding box center [188, 232] width 11 height 8
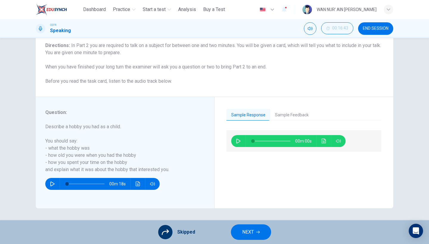
scroll to position [0, 0]
click at [237, 229] on button "NEXT" at bounding box center [251, 233] width 40 height 16
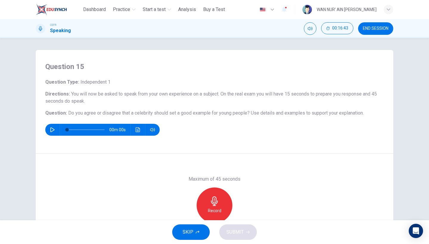
scroll to position [1, 0]
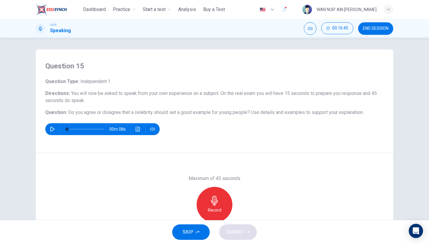
click at [372, 27] on span "END SESSION" at bounding box center [376, 28] width 26 height 5
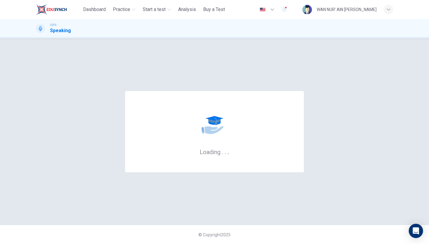
scroll to position [0, 0]
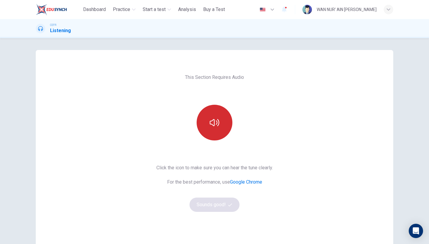
click at [215, 124] on icon "button" at bounding box center [215, 122] width 10 height 7
click at [219, 209] on button "Sounds good!" at bounding box center [215, 205] width 50 height 14
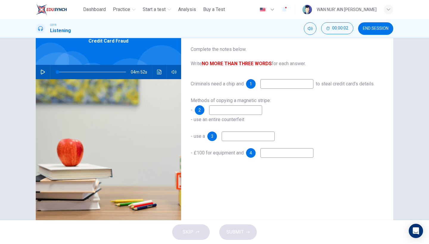
scroll to position [40, 0]
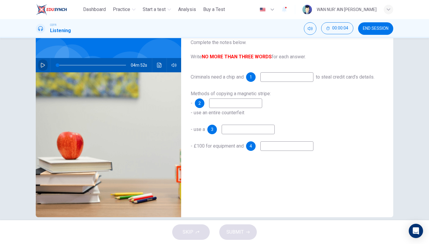
click at [46, 66] on button "button" at bounding box center [43, 65] width 10 height 14
click at [44, 66] on icon "button" at bounding box center [43, 65] width 5 height 5
type input "**"
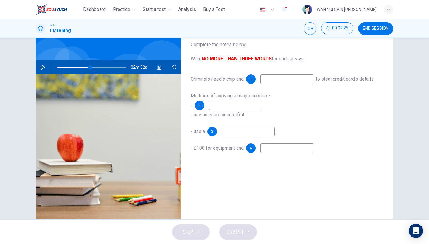
scroll to position [37, 0]
click at [279, 83] on input at bounding box center [287, 80] width 53 height 10
type input "*********"
click at [242, 111] on input at bounding box center [235, 106] width 53 height 10
type input "**********"
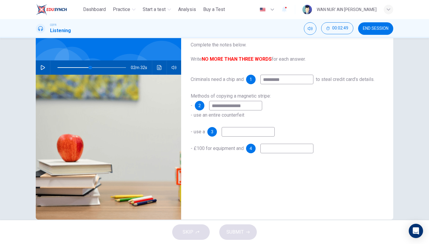
click at [253, 137] on input at bounding box center [248, 132] width 53 height 10
type input "**********"
click at [276, 154] on input at bounding box center [287, 149] width 53 height 10
type input "*"
type input "**"
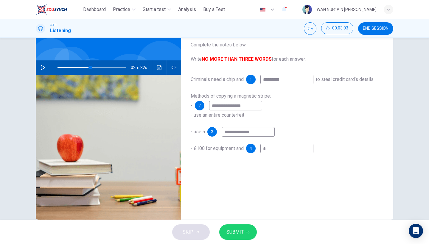
type input "**"
type input "***"
type input "**"
type input "****"
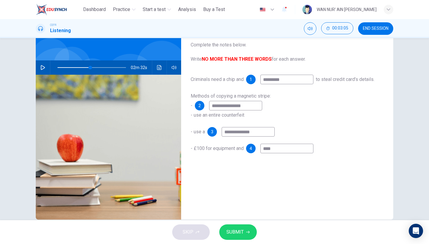
type input "**"
type input "*****"
type input "**"
type input "******"
type input "**"
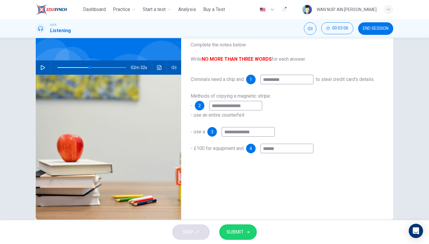
type input "*******"
type input "**"
type input "********"
type input "**"
type input "*********"
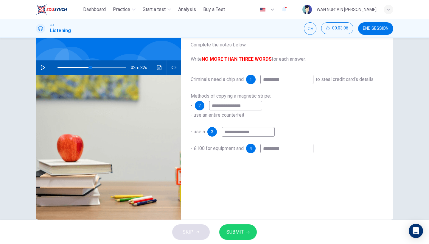
type input "**"
type input "**********"
type input "**"
type input "**********"
type input "**"
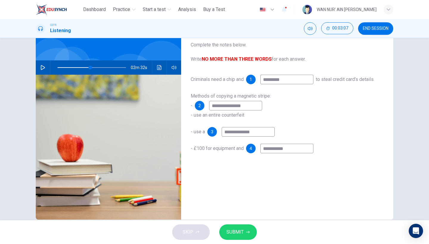
type input "**********"
type input "**"
type input "**********"
type input "**"
type input "**********"
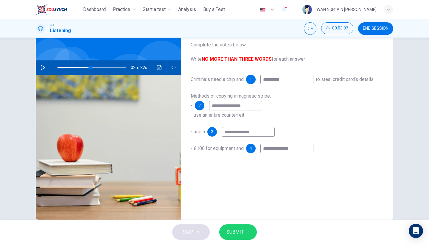
type input "**"
type input "**********"
type input "**"
type input "**********"
type input "**"
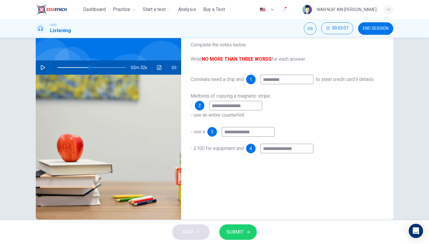
type input "**********"
type input "**"
type input "**********"
type input "**"
type input "**********"
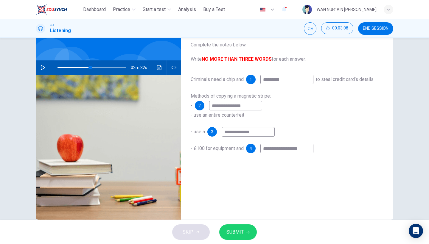
type input "**"
type input "**********"
click at [247, 235] on button "SUBMIT" at bounding box center [238, 233] width 38 height 16
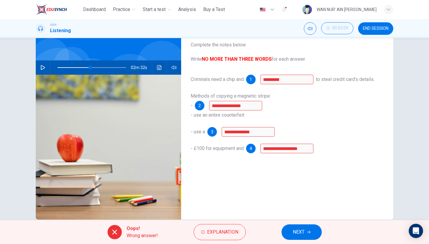
click at [306, 228] on button "NEXT" at bounding box center [302, 233] width 40 height 16
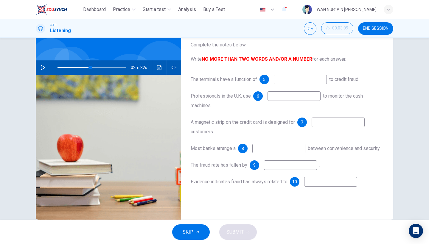
type input "**"
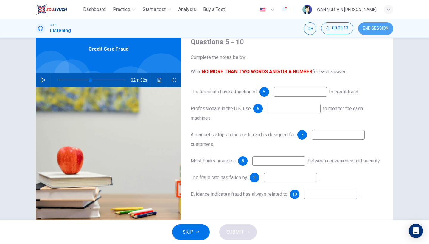
click at [367, 26] on span "END SESSION" at bounding box center [376, 28] width 26 height 5
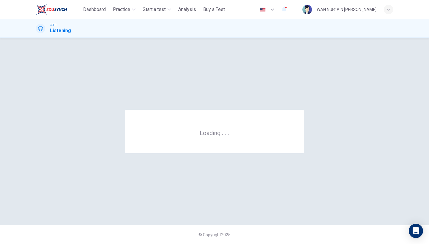
scroll to position [0, 0]
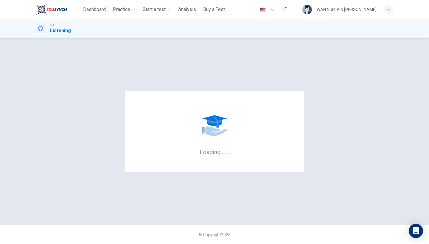
scroll to position [-1, 0]
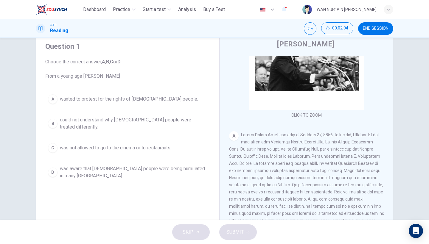
scroll to position [19, 0]
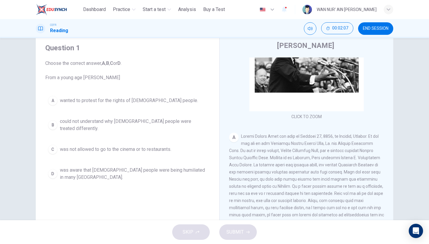
click at [178, 176] on span "was aware that [DEMOGRAPHIC_DATA] people were being humiliated in many [GEOGRAP…" at bounding box center [133, 174] width 147 height 14
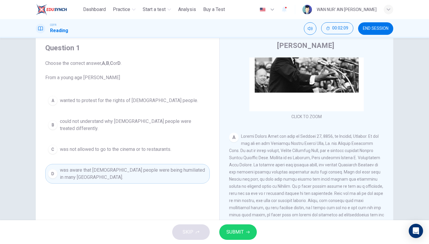
click at [240, 232] on span "SUBMIT" at bounding box center [235, 232] width 17 height 8
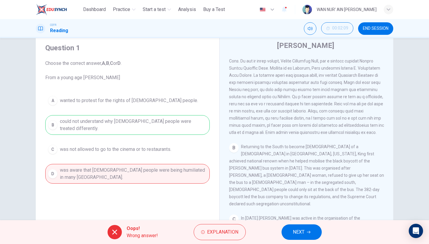
scroll to position [157, 0]
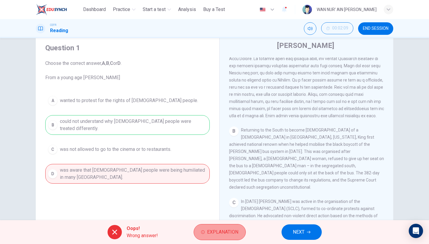
click at [219, 237] on button "Explanation" at bounding box center [220, 232] width 52 height 16
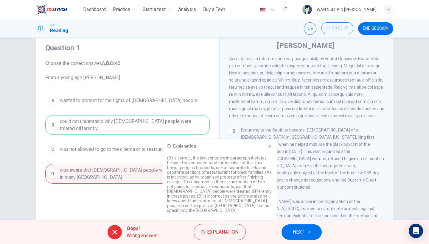
click at [271, 149] on icon at bounding box center [269, 146] width 5 height 5
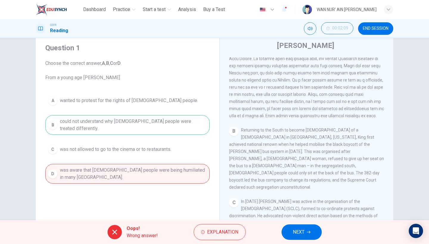
click at [298, 223] on div "Oops! Wrong answer! Explanation NEXT" at bounding box center [214, 233] width 429 height 24
click at [298, 230] on span "NEXT" at bounding box center [299, 232] width 12 height 8
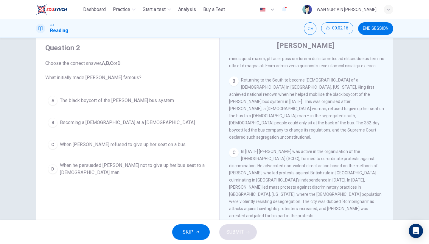
scroll to position [208, 0]
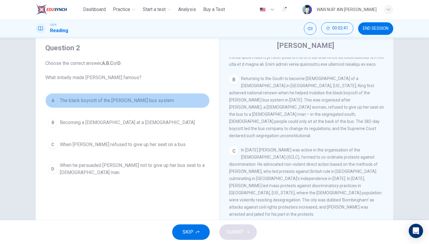
click at [155, 98] on span "The black boycott of the [PERSON_NAME] bus system" at bounding box center [117, 100] width 114 height 7
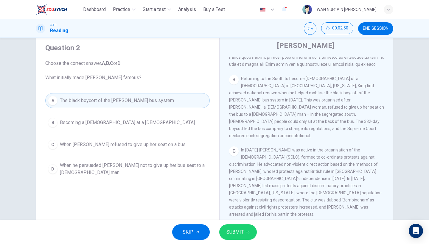
click at [239, 225] on button "SUBMIT" at bounding box center [238, 233] width 38 height 16
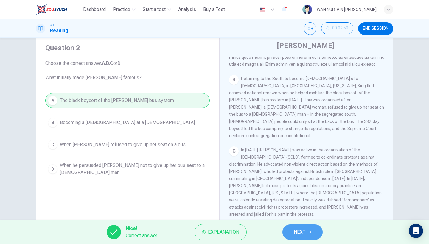
click at [304, 230] on span "NEXT" at bounding box center [300, 232] width 12 height 8
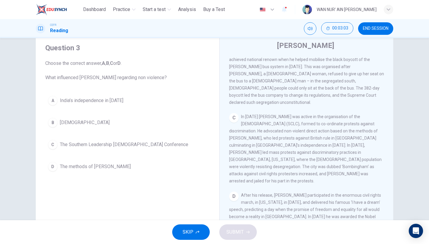
scroll to position [240, 0]
click at [92, 169] on span "The methods of Gandhi" at bounding box center [95, 166] width 71 height 7
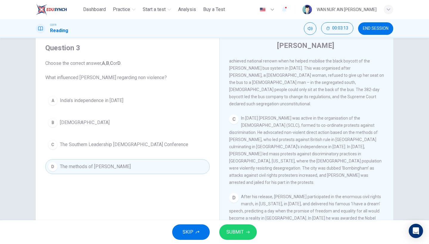
click at [256, 228] on div "SKIP SUBMIT" at bounding box center [214, 233] width 429 height 24
click at [253, 234] on button "SUBMIT" at bounding box center [238, 233] width 38 height 16
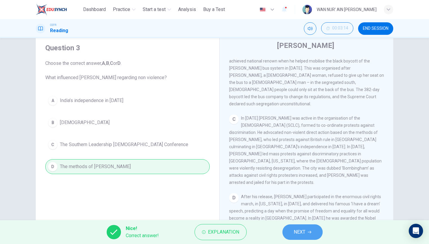
click at [294, 231] on span "NEXT" at bounding box center [300, 232] width 12 height 8
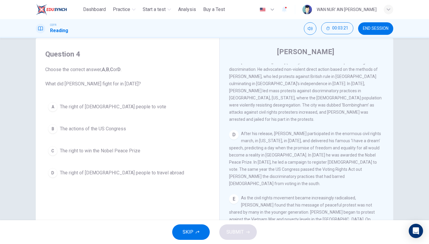
scroll to position [312, 0]
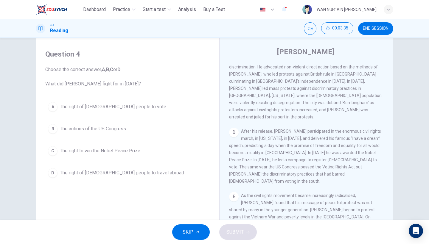
click at [120, 109] on span "The right of black people to vote" at bounding box center [113, 106] width 106 height 7
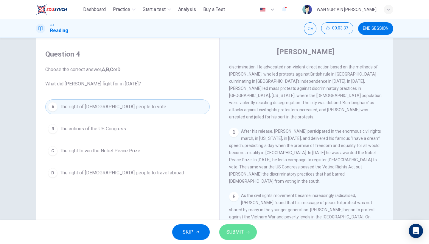
click at [243, 226] on button "SUBMIT" at bounding box center [238, 233] width 38 height 16
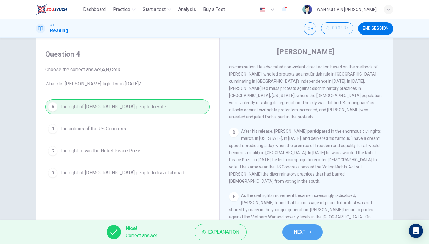
click at [292, 236] on button "NEXT" at bounding box center [303, 233] width 40 height 16
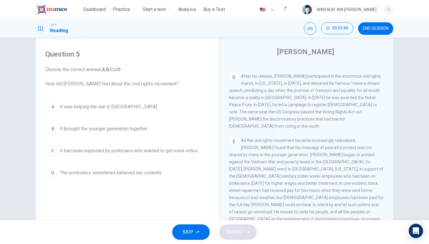
scroll to position [367, 0]
click at [129, 115] on div "A It was helping the war in Vietnam B It brought the younger generation togethe…" at bounding box center [127, 140] width 165 height 81
click at [125, 109] on span "It was helping the war in Vietnam" at bounding box center [108, 106] width 97 height 7
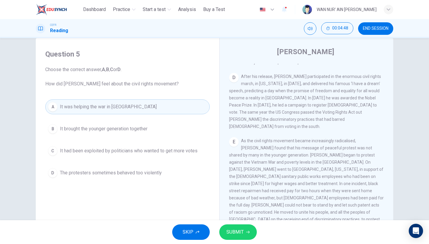
click at [250, 236] on button "SUBMIT" at bounding box center [238, 233] width 38 height 16
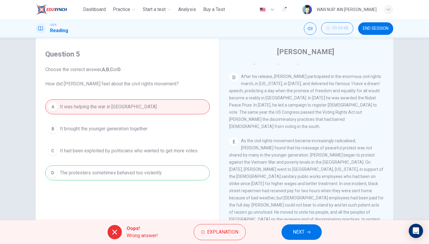
click at [343, 137] on div "E As the civil rights movement became increasingly radicalised, King found that…" at bounding box center [306, 183] width 155 height 93
click at [343, 139] on span "As the civil rights movement became increasingly radicalised, King found that h…" at bounding box center [306, 184] width 155 height 91
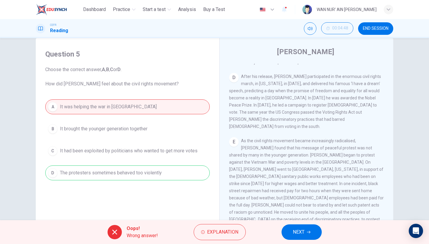
click at [343, 139] on span "As the civil rights movement became increasingly radicalised, King found that h…" at bounding box center [306, 184] width 155 height 91
click at [223, 229] on span "Explanation" at bounding box center [222, 232] width 31 height 8
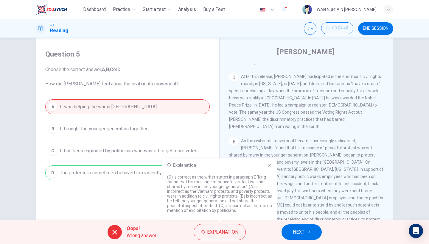
click at [270, 166] on icon at bounding box center [269, 165] width 3 height 3
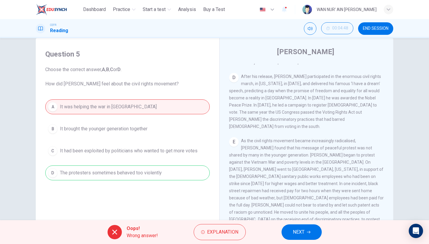
click at [295, 233] on span "NEXT" at bounding box center [299, 232] width 12 height 8
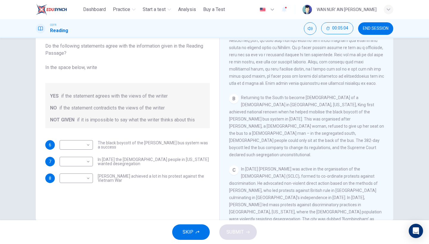
scroll to position [172, 0]
click at [78, 145] on body "This site uses cookies, as explained in our Privacy Policy . If you agree to th…" at bounding box center [214, 122] width 429 height 244
click at [77, 155] on li "YES" at bounding box center [76, 155] width 33 height 10
type input "***"
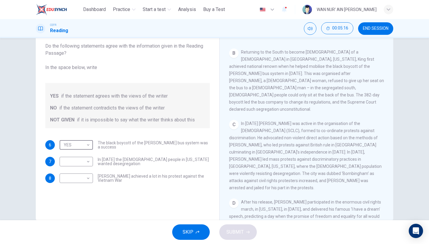
scroll to position [225, 0]
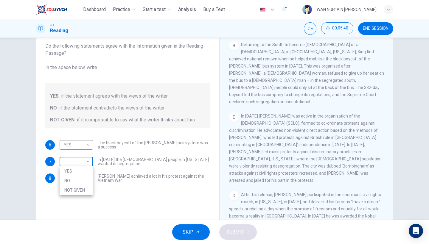
click at [88, 161] on body "This site uses cookies, as explained in our Privacy Policy . If you agree to th…" at bounding box center [214, 122] width 429 height 244
click at [82, 174] on li "YES" at bounding box center [76, 172] width 33 height 10
click at [71, 161] on body "This site uses cookies, as explained in our Privacy Policy . If you agree to th…" at bounding box center [214, 122] width 429 height 244
click at [72, 181] on li "NO" at bounding box center [76, 181] width 33 height 10
type input "**"
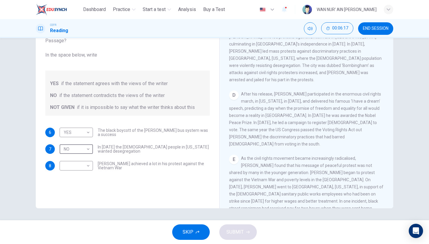
scroll to position [328, 0]
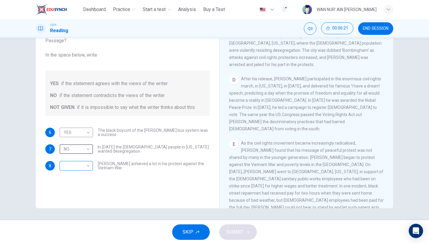
click at [85, 170] on body "This site uses cookies, as explained in our Privacy Policy . If you agree to th…" at bounding box center [214, 122] width 429 height 244
click at [82, 192] on li "NOT GIVEN" at bounding box center [76, 195] width 33 height 10
type input "*********"
click at [237, 235] on span "SUBMIT" at bounding box center [235, 232] width 17 height 8
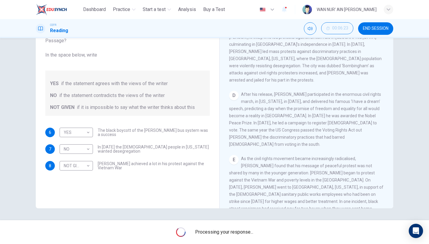
scroll to position [311, 0]
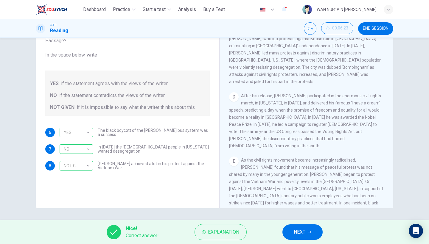
click at [307, 227] on button "NEXT" at bounding box center [303, 233] width 40 height 16
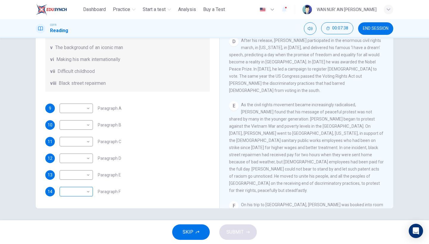
scroll to position [105, 0]
click at [74, 189] on body "This site uses cookies, as explained in our Privacy Policy . If you agree to th…" at bounding box center [214, 122] width 429 height 244
click at [78, 186] on li "iii" at bounding box center [76, 187] width 33 height 10
type input "***"
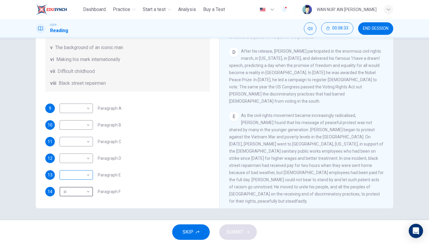
click at [88, 176] on body "This site uses cookies, as explained in our Privacy Policy . If you agree to th…" at bounding box center [214, 122] width 429 height 244
click at [75, 234] on li "viii" at bounding box center [76, 235] width 33 height 10
type input "****"
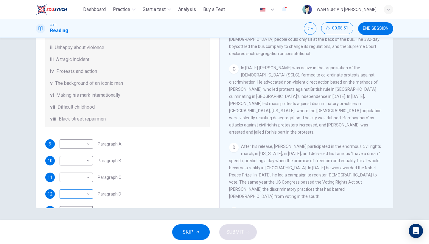
scroll to position [61, 0]
click at [86, 199] on body "This site uses cookies, as explained in our Privacy Policy . If you agree to th…" at bounding box center [214, 122] width 429 height 244
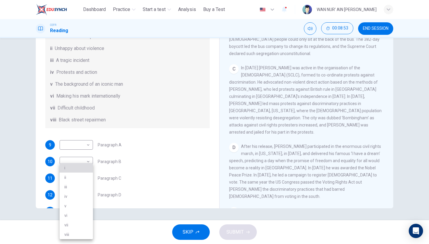
click at [84, 169] on li "i" at bounding box center [76, 168] width 33 height 10
type input "*"
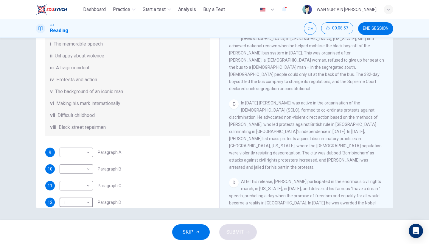
scroll to position [50, 0]
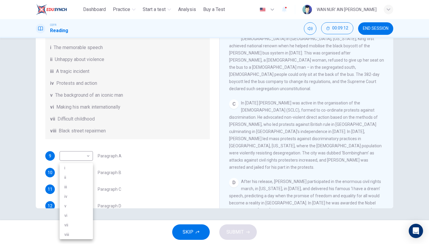
click at [82, 196] on body "This site uses cookies, as explained in our Privacy Policy . If you agree to th…" at bounding box center [214, 122] width 429 height 244
click at [78, 196] on li "iv" at bounding box center [76, 197] width 33 height 10
type input "**"
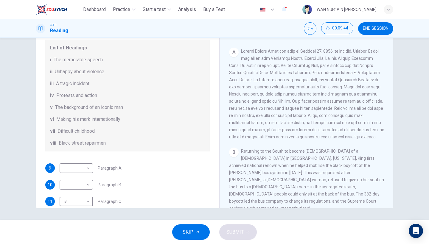
scroll to position [38, 0]
click at [81, 174] on body "This site uses cookies, as explained in our Privacy Policy . If you agree to th…" at bounding box center [214, 122] width 429 height 244
click at [73, 227] on li "vii" at bounding box center [76, 226] width 33 height 10
type input "***"
click at [78, 190] on body "This site uses cookies, as explained in our Privacy Policy . If you agree to th…" at bounding box center [214, 122] width 429 height 244
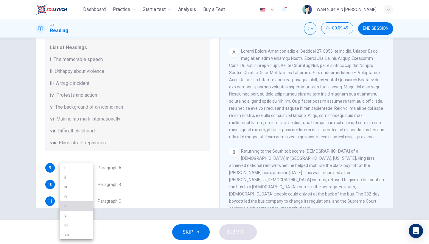
click at [75, 204] on li "v" at bounding box center [76, 207] width 33 height 10
type input "*"
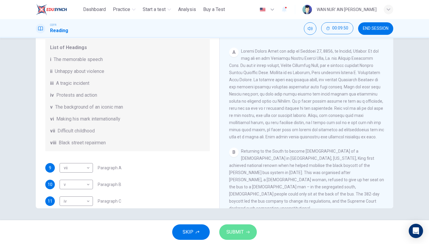
click at [232, 234] on span "SUBMIT" at bounding box center [235, 232] width 17 height 8
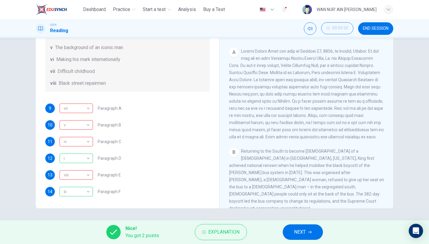
scroll to position [105, 0]
click at [213, 231] on span "Explanation" at bounding box center [223, 232] width 31 height 8
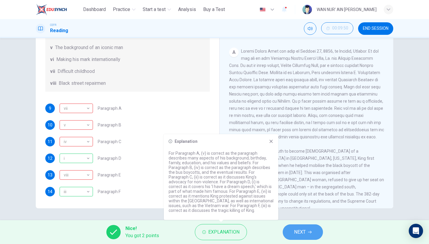
click at [303, 228] on button "NEXT" at bounding box center [303, 233] width 40 height 16
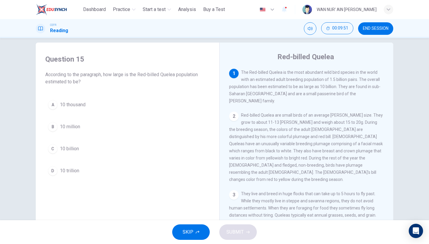
scroll to position [0, 0]
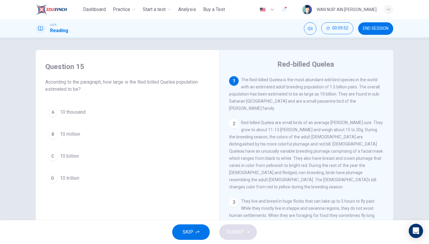
click at [366, 31] on button "END SESSION" at bounding box center [375, 28] width 35 height 13
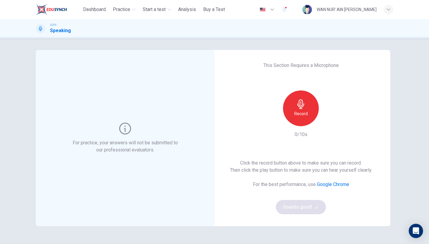
click at [315, 106] on div "Record" at bounding box center [301, 109] width 36 height 36
click at [315, 106] on div "Stop" at bounding box center [301, 109] width 36 height 36
click at [330, 121] on icon "button" at bounding box center [329, 122] width 6 height 6
click at [304, 206] on button "Sounds good!" at bounding box center [301, 207] width 50 height 14
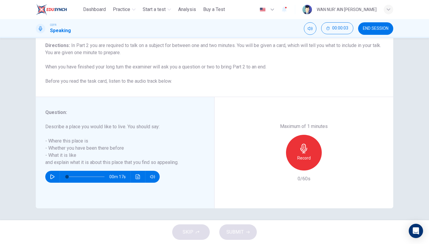
scroll to position [49, 0]
click at [306, 155] on h6 "Record" at bounding box center [304, 158] width 13 height 7
click at [316, 135] on div "Stop" at bounding box center [304, 153] width 36 height 36
click at [278, 163] on icon "button" at bounding box center [276, 165] width 5 height 5
click at [200, 226] on div "SKIP SUBMIT" at bounding box center [214, 233] width 429 height 24
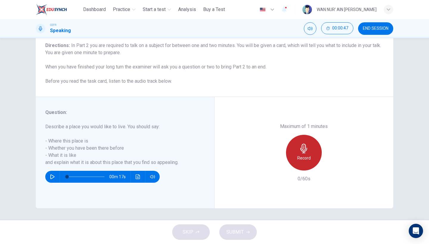
click at [314, 135] on div "Record" at bounding box center [304, 153] width 36 height 36
click at [300, 144] on icon "button" at bounding box center [304, 149] width 10 height 10
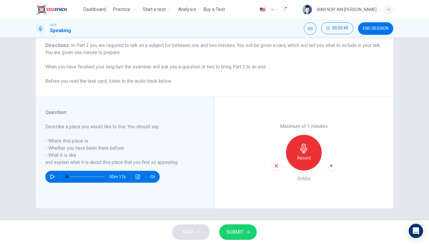
click at [190, 234] on div "SKIP SUBMIT" at bounding box center [214, 233] width 429 height 24
click at [284, 146] on div "Record" at bounding box center [304, 153] width 64 height 36
click at [280, 161] on div "button" at bounding box center [277, 166] width 10 height 10
click at [304, 144] on icon "button" at bounding box center [304, 149] width 7 height 10
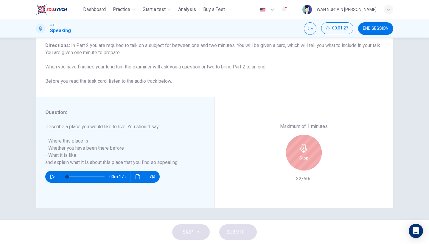
click at [304, 144] on icon "button" at bounding box center [304, 149] width 7 height 10
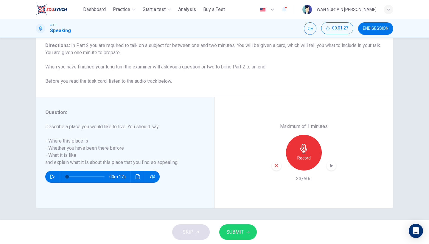
click at [236, 227] on button "SUBMIT" at bounding box center [238, 233] width 38 height 16
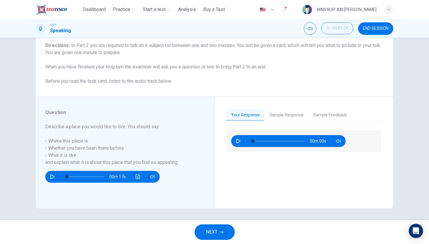
click at [236, 227] on div "NEXT" at bounding box center [214, 233] width 429 height 24
click at [228, 228] on button "NEXT" at bounding box center [215, 233] width 40 height 16
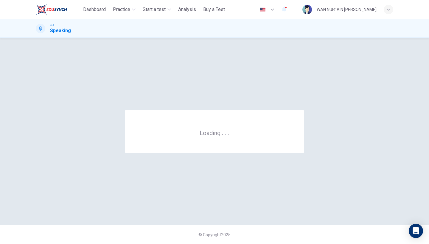
scroll to position [0, 0]
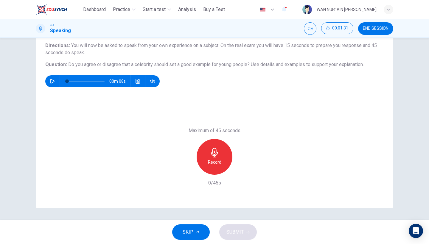
click at [217, 145] on div "Record" at bounding box center [215, 157] width 36 height 36
click at [217, 145] on div "Stop" at bounding box center [215, 157] width 36 height 36
click at [240, 237] on button "SUBMIT" at bounding box center [238, 233] width 38 height 16
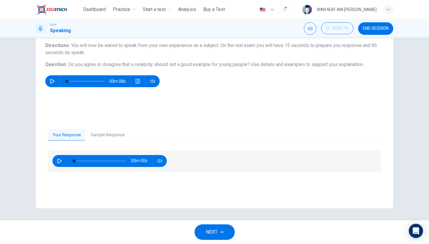
click at [210, 232] on span "NEXT" at bounding box center [212, 232] width 12 height 8
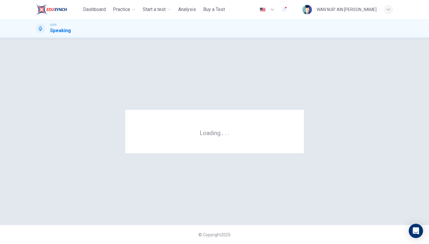
scroll to position [0, 0]
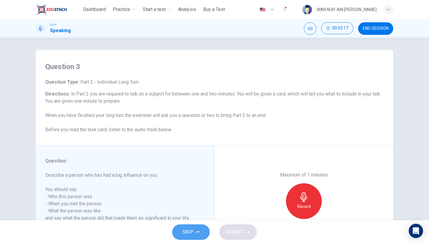
click at [199, 231] on icon "button" at bounding box center [198, 233] width 4 height 4
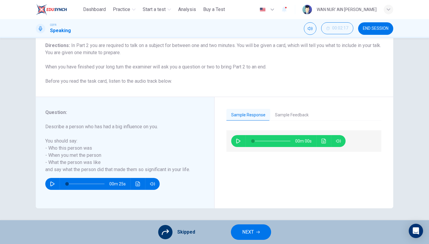
scroll to position [49, 0]
click at [239, 233] on button "NEXT" at bounding box center [251, 233] width 40 height 16
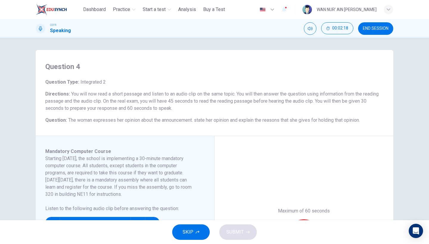
scroll to position [0, 0]
click at [204, 232] on button "SKIP" at bounding box center [191, 233] width 38 height 16
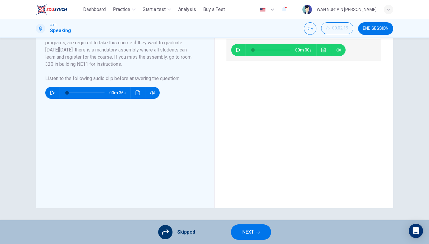
scroll to position [130, 0]
click at [237, 237] on button "NEXT" at bounding box center [251, 233] width 40 height 16
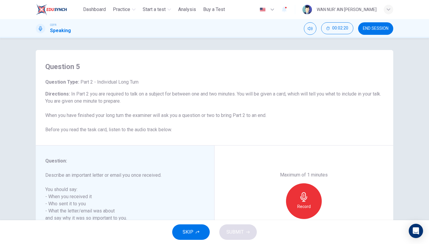
scroll to position [0, 0]
click at [196, 227] on button "SKIP" at bounding box center [191, 233] width 38 height 16
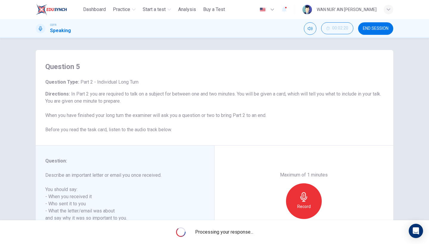
click at [221, 230] on span "Processing your response..." at bounding box center [224, 232] width 58 height 7
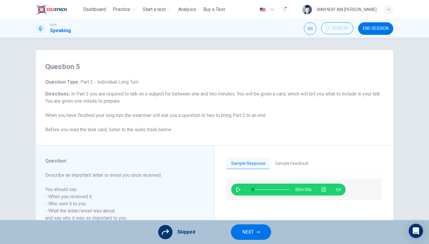
click at [243, 234] on span "NEXT" at bounding box center [248, 232] width 12 height 8
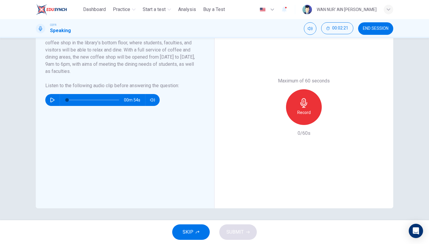
scroll to position [130, 0]
click at [200, 233] on button "SKIP" at bounding box center [191, 233] width 38 height 16
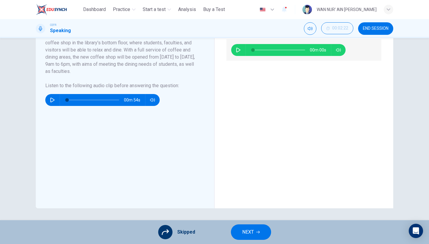
scroll to position [0, 0]
click at [236, 228] on button "NEXT" at bounding box center [251, 233] width 40 height 16
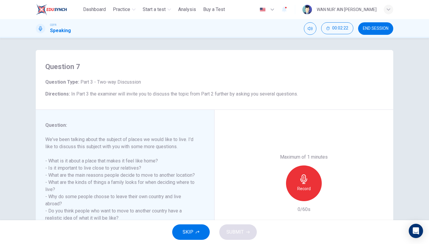
click at [193, 236] on span "SKIP" at bounding box center [188, 232] width 11 height 8
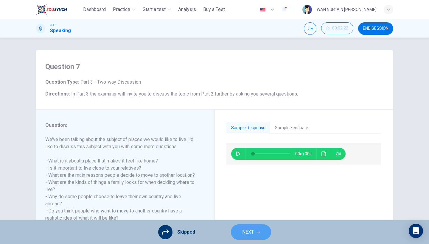
click at [244, 233] on span "NEXT" at bounding box center [248, 232] width 12 height 8
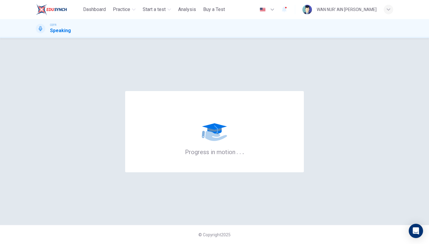
scroll to position [0, 0]
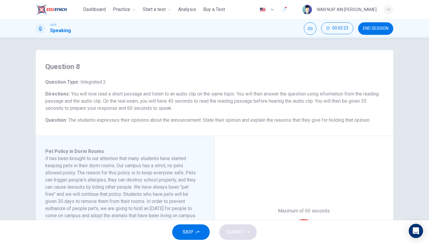
click at [361, 26] on button "END SESSION" at bounding box center [375, 28] width 35 height 13
